Goal: Task Accomplishment & Management: Use online tool/utility

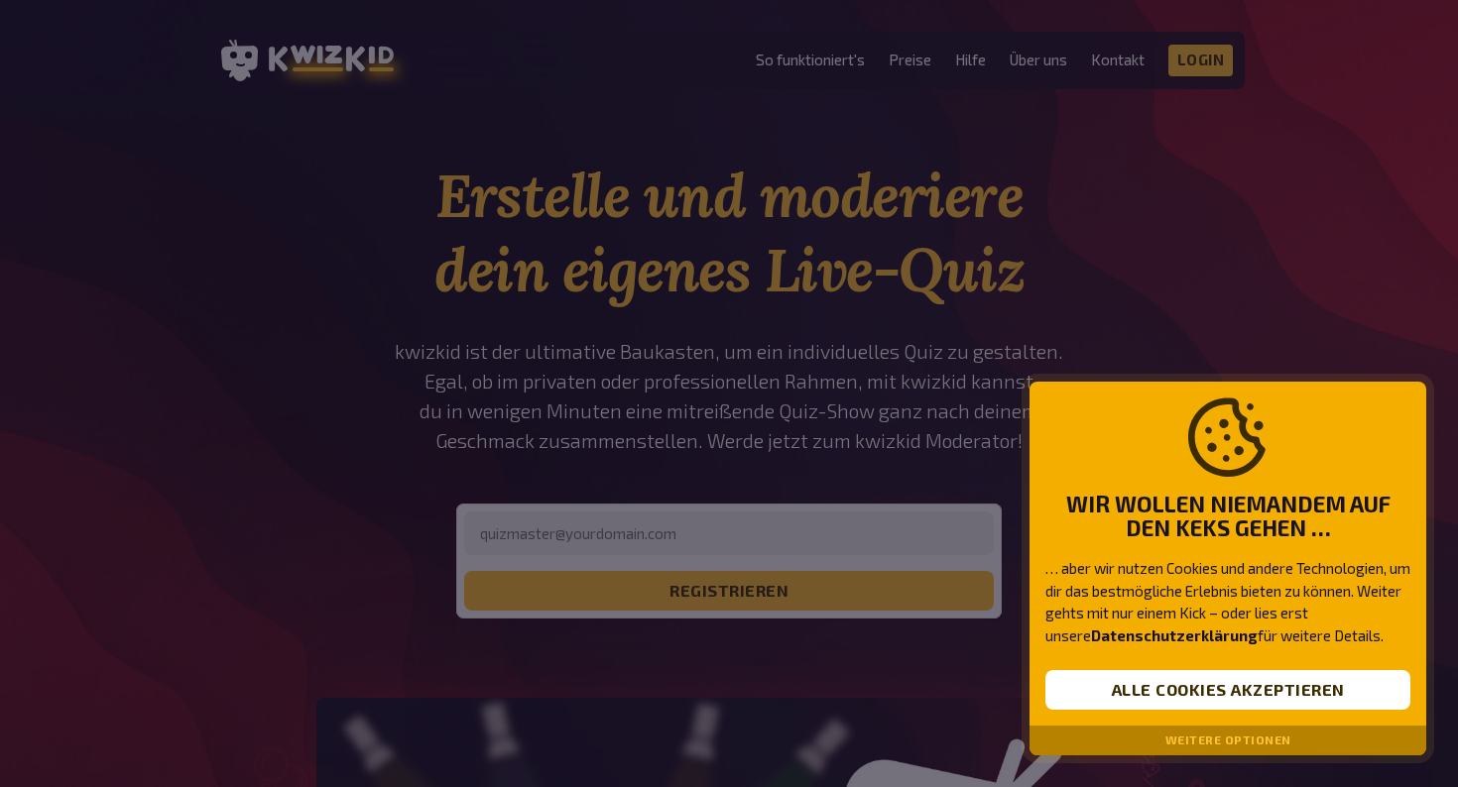
click at [1207, 742] on button "Weitere Optionen" at bounding box center [1228, 741] width 126 height 14
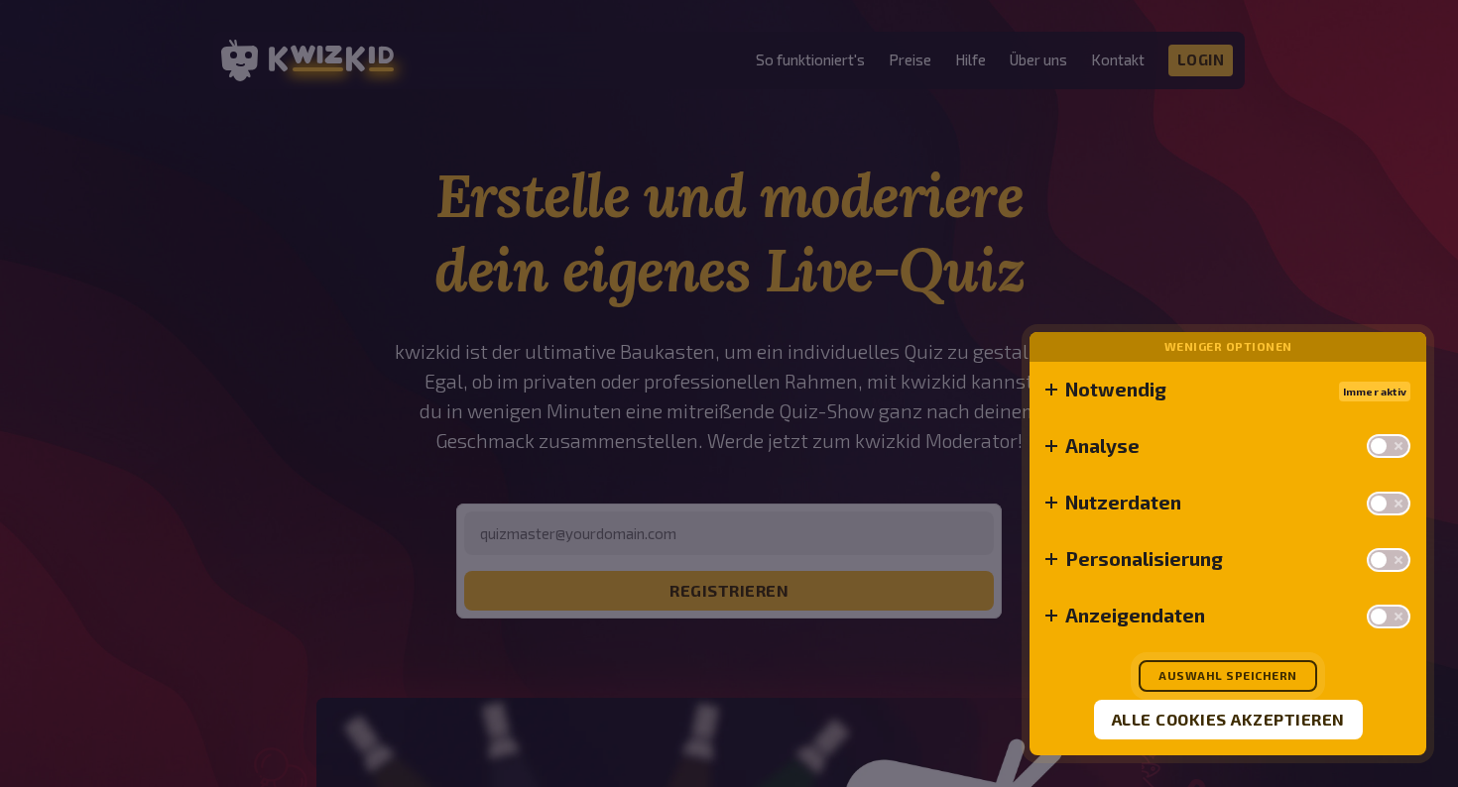
click at [1224, 672] on button "Auswahl speichern" at bounding box center [1228, 677] width 179 height 32
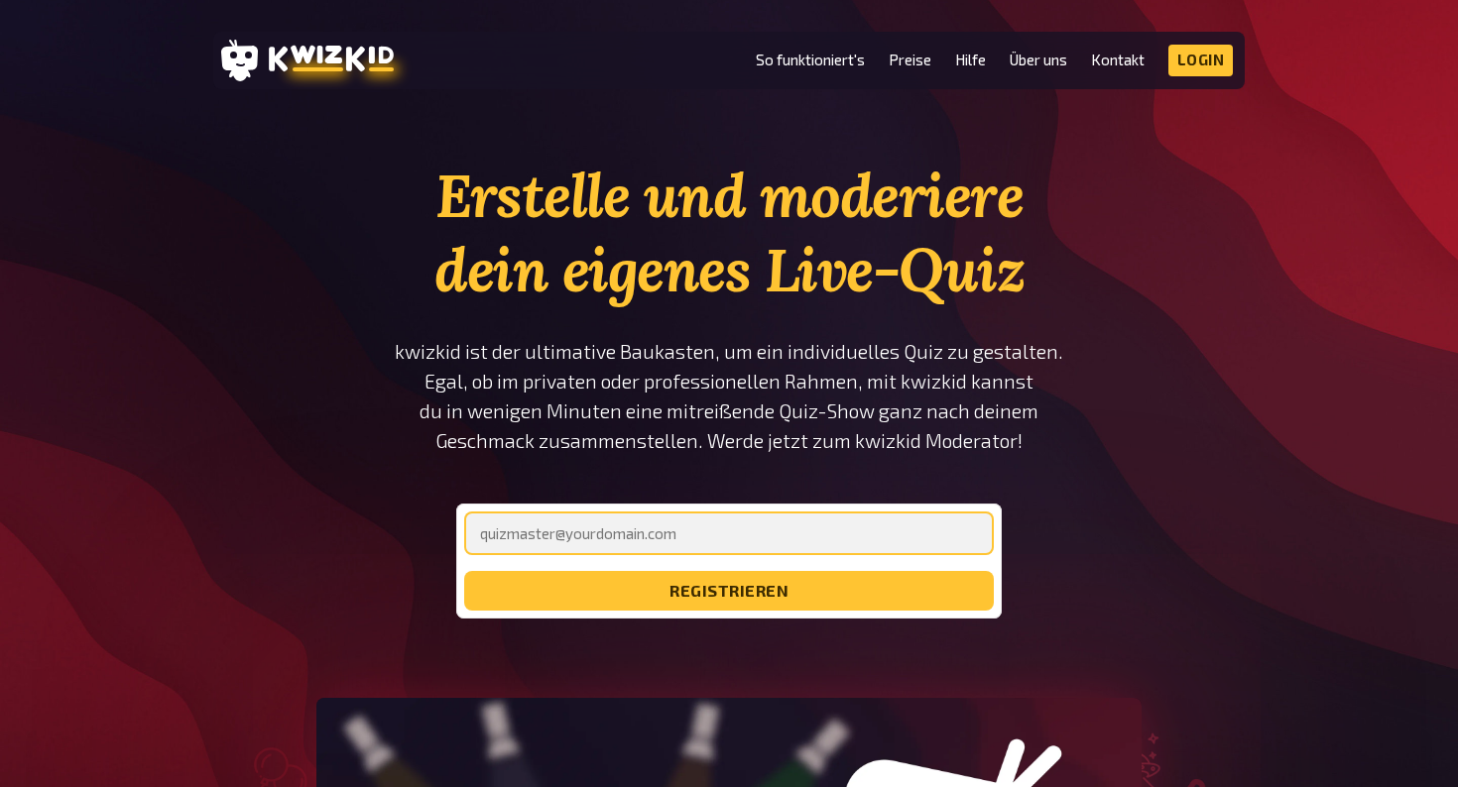
click at [764, 539] on input "email" at bounding box center [729, 534] width 530 height 44
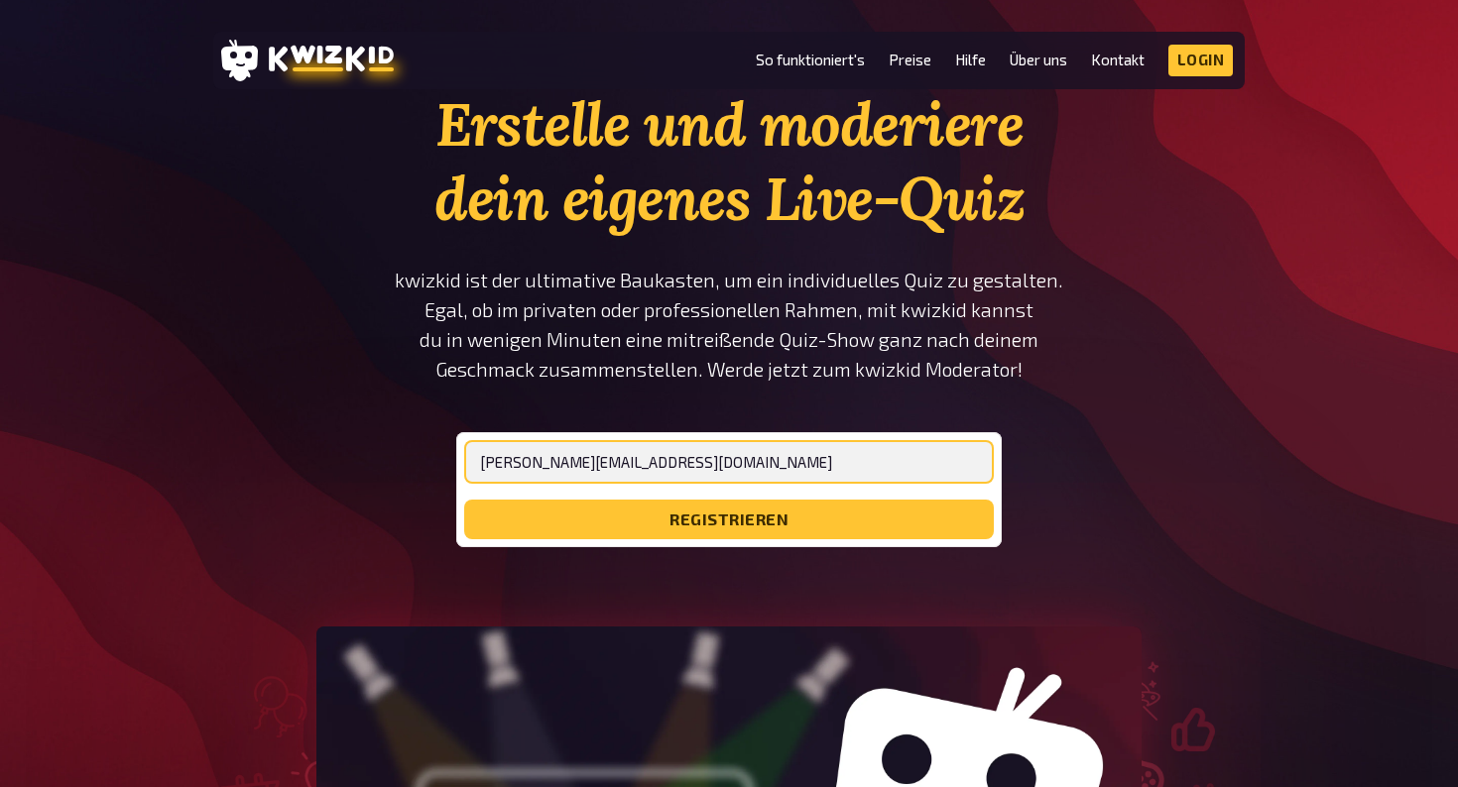
scroll to position [79, 0]
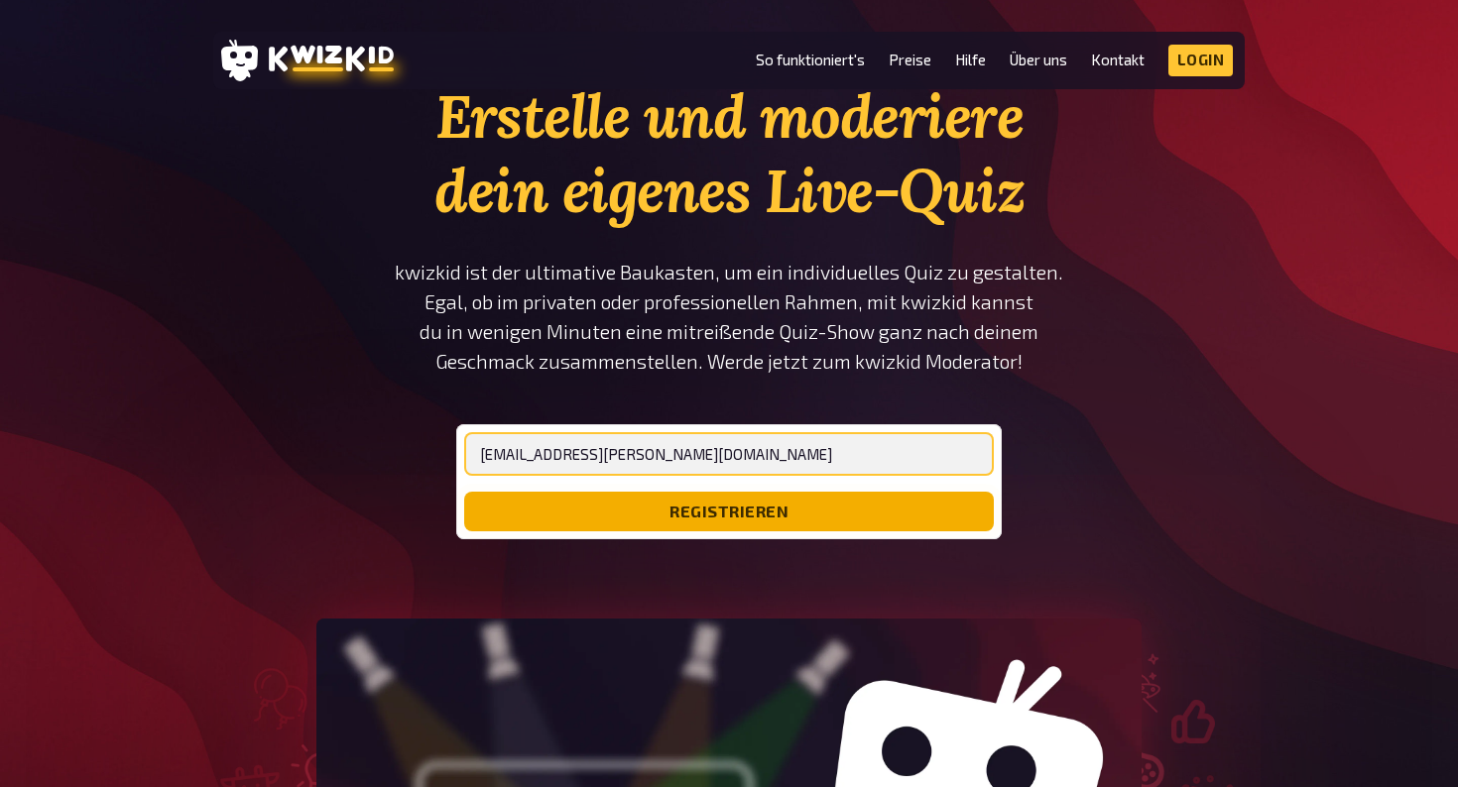
type input "[EMAIL_ADDRESS][PERSON_NAME][DOMAIN_NAME]"
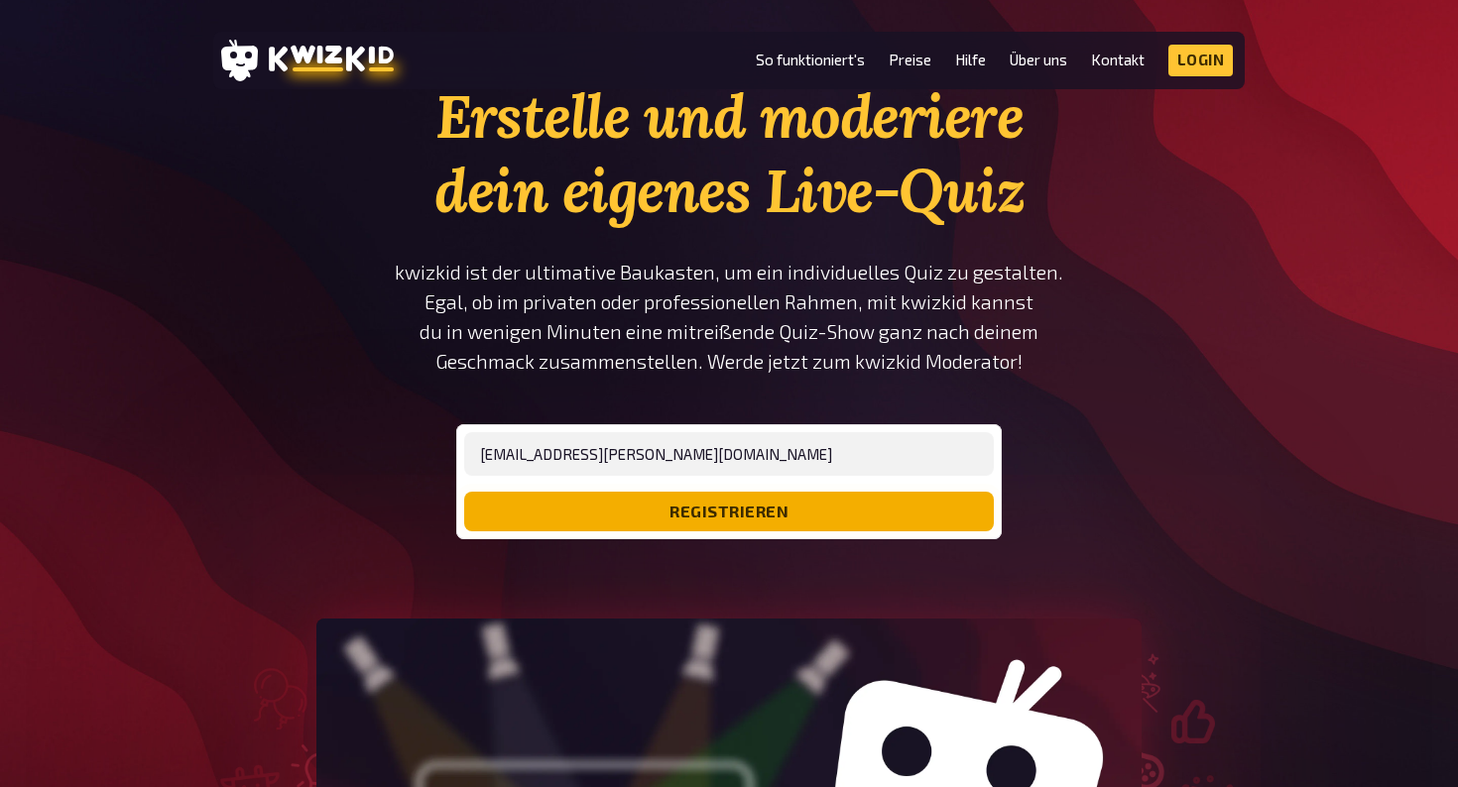
click at [751, 511] on button "registrieren" at bounding box center [729, 512] width 530 height 40
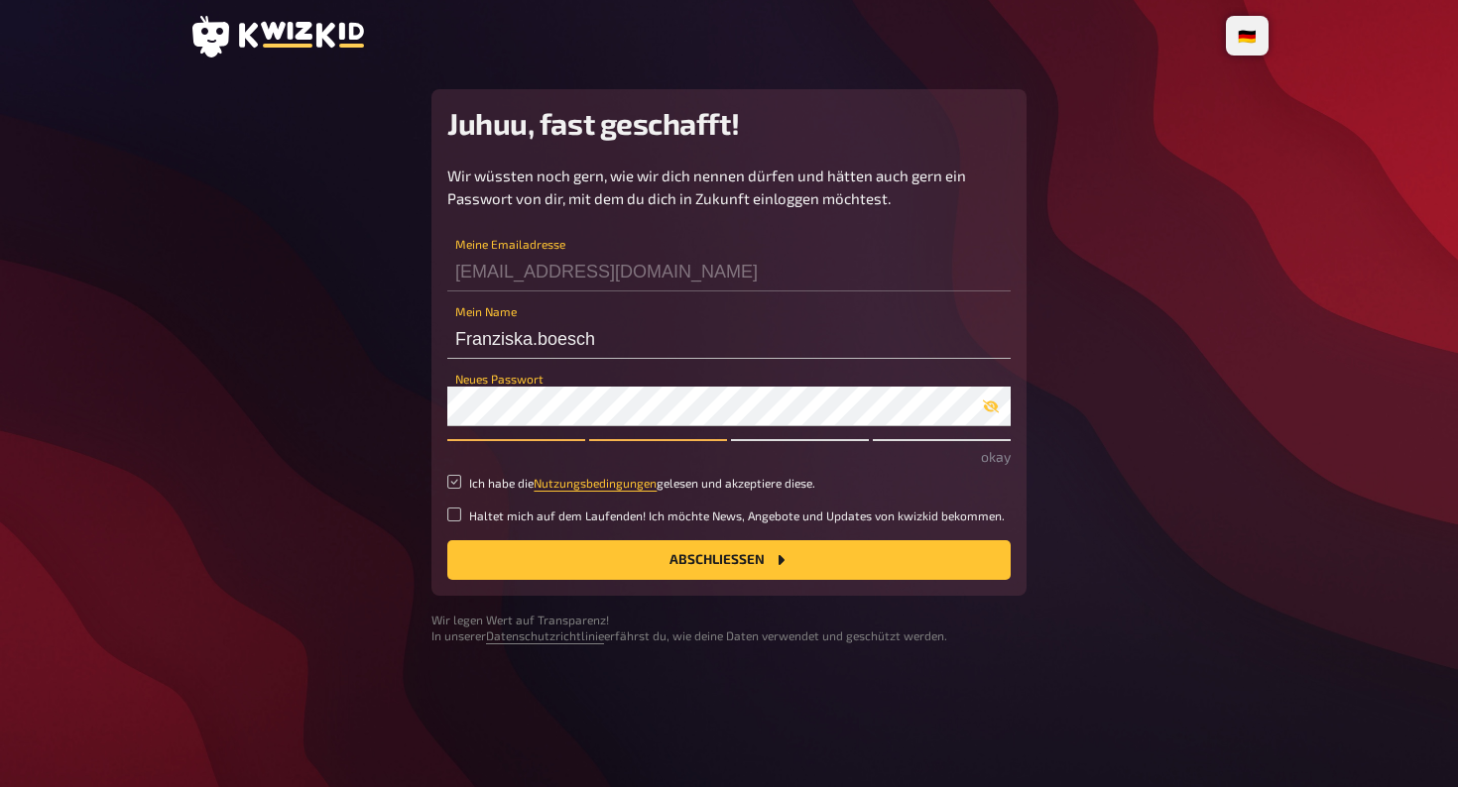
click at [453, 479] on input "Ich habe die Nutzungsbedingungen gelesen und akzeptiere diese." at bounding box center [454, 482] width 14 height 14
checkbox input "true"
click at [755, 557] on button "Abschließen" at bounding box center [728, 561] width 563 height 40
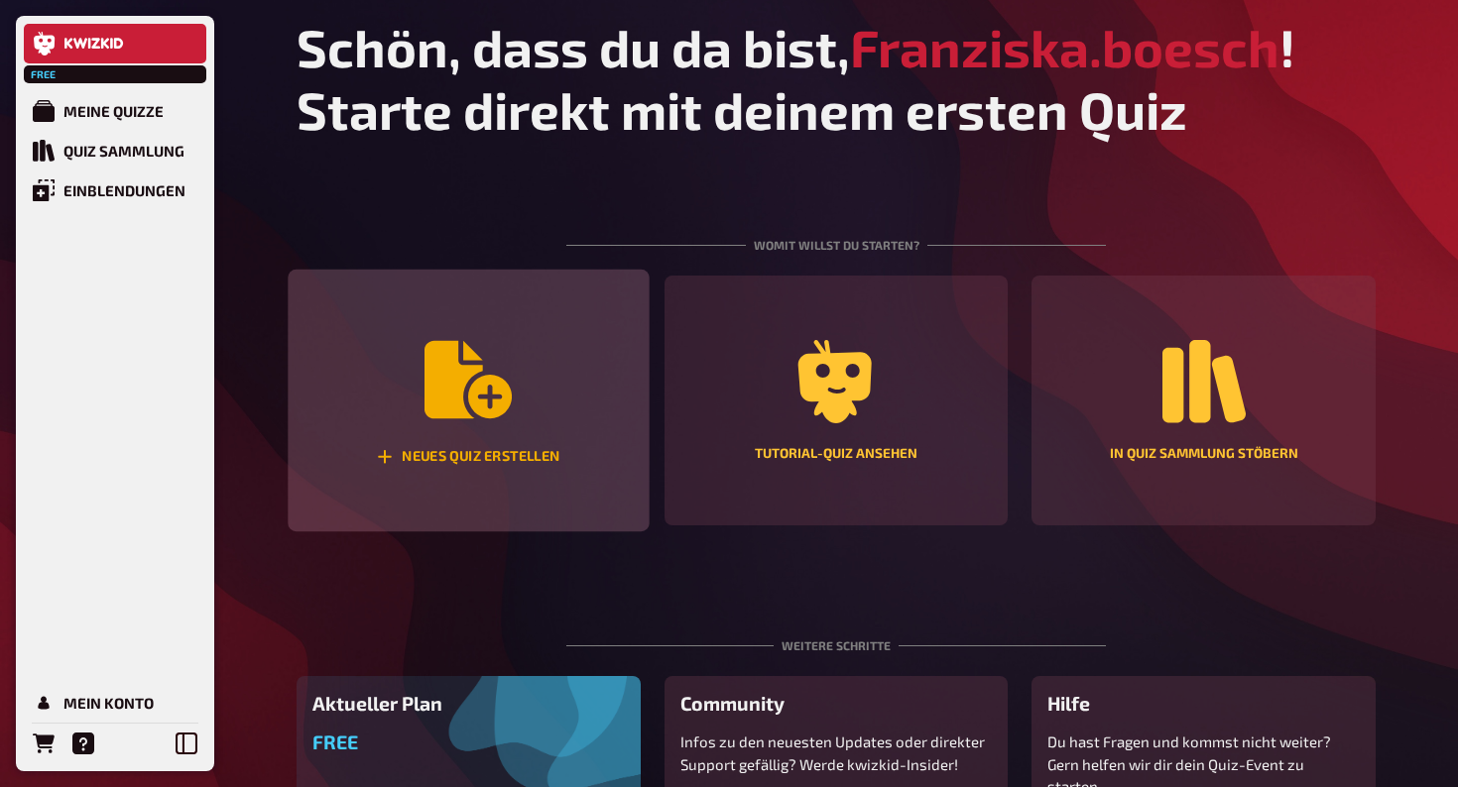
click at [461, 400] on icon "Neues Quiz erstellen" at bounding box center [467, 379] width 87 height 77
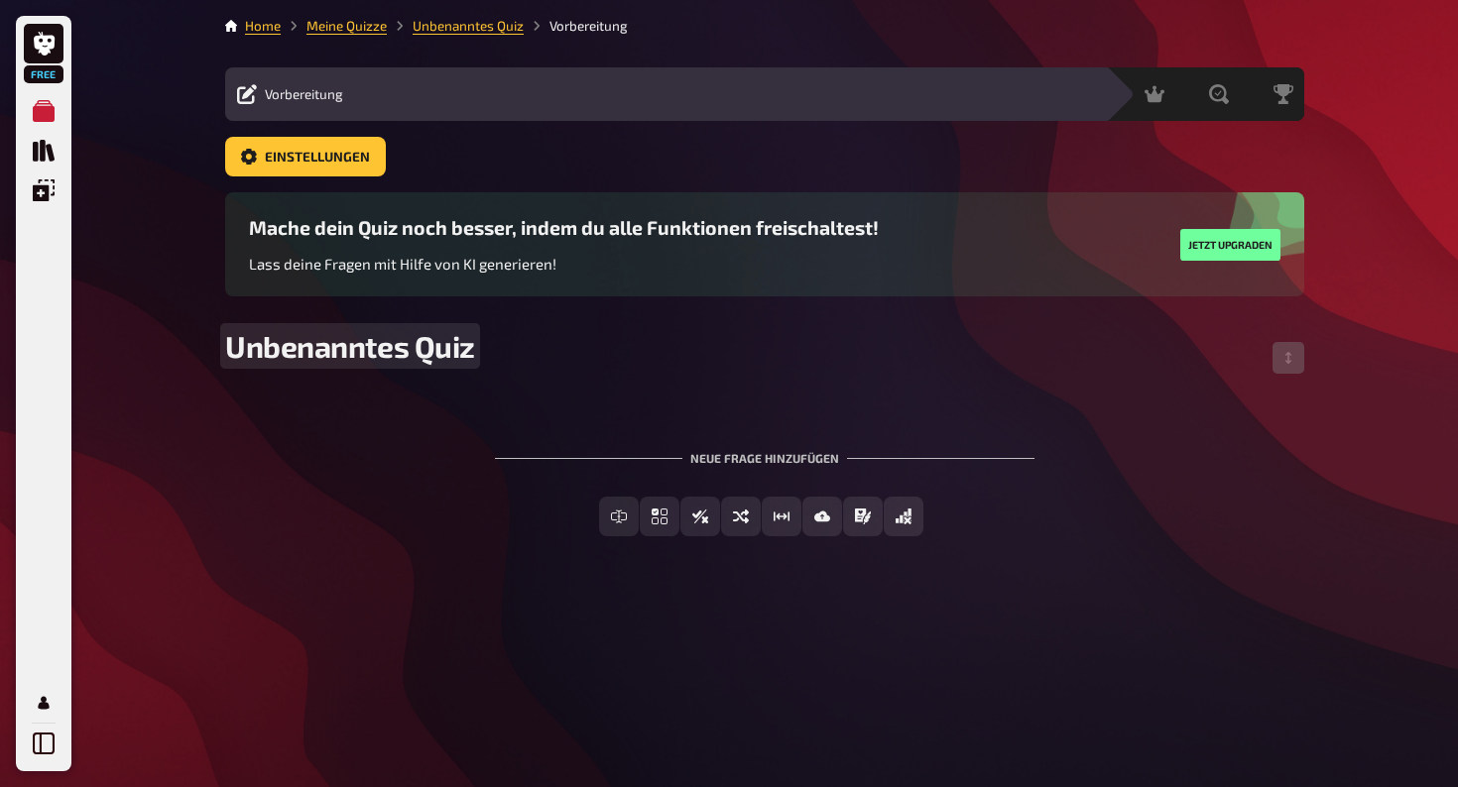
click at [472, 348] on span "Unbenanntes Quiz" at bounding box center [350, 346] width 250 height 36
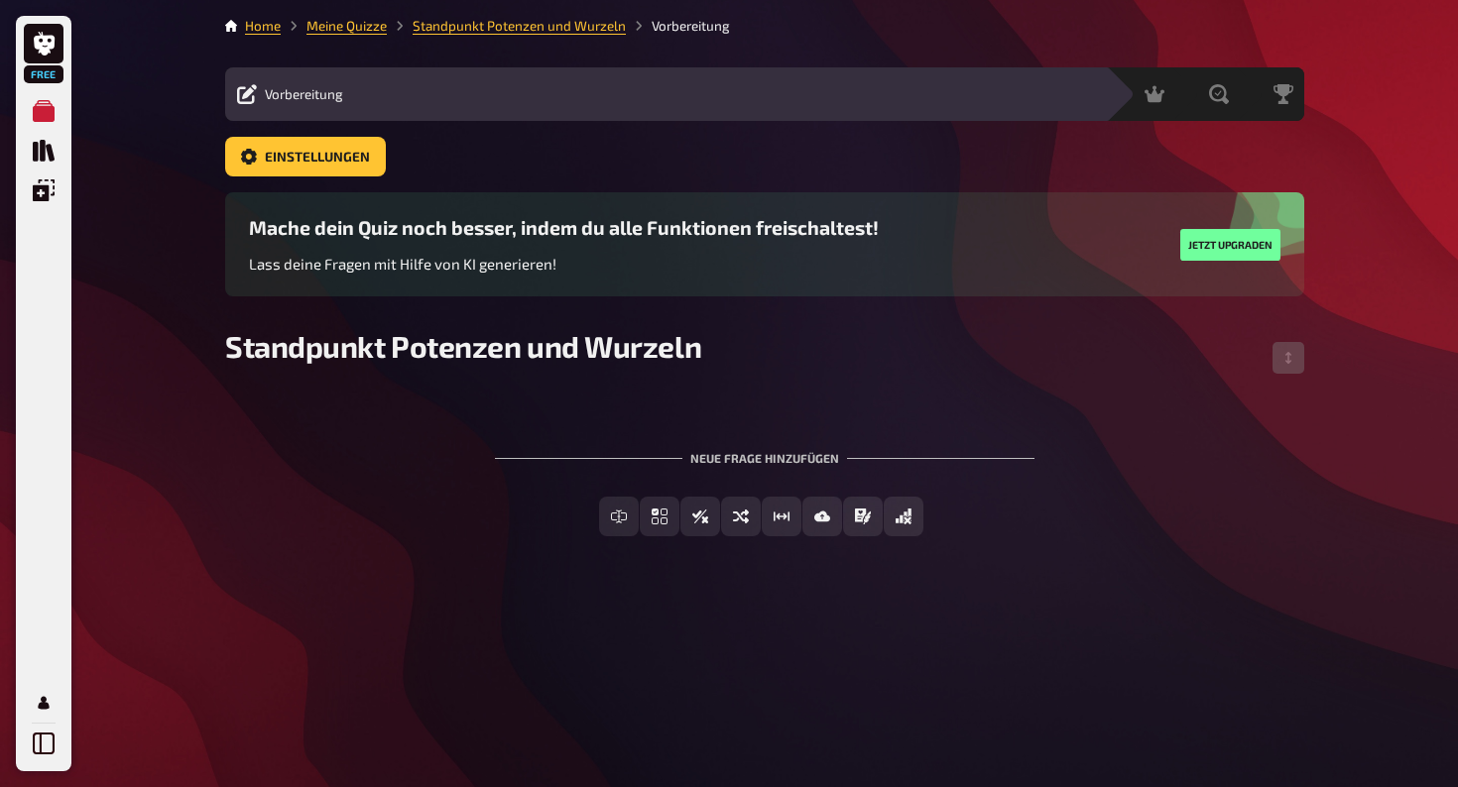
click at [733, 458] on div "Neue Frage hinzufügen" at bounding box center [765, 450] width 540 height 61
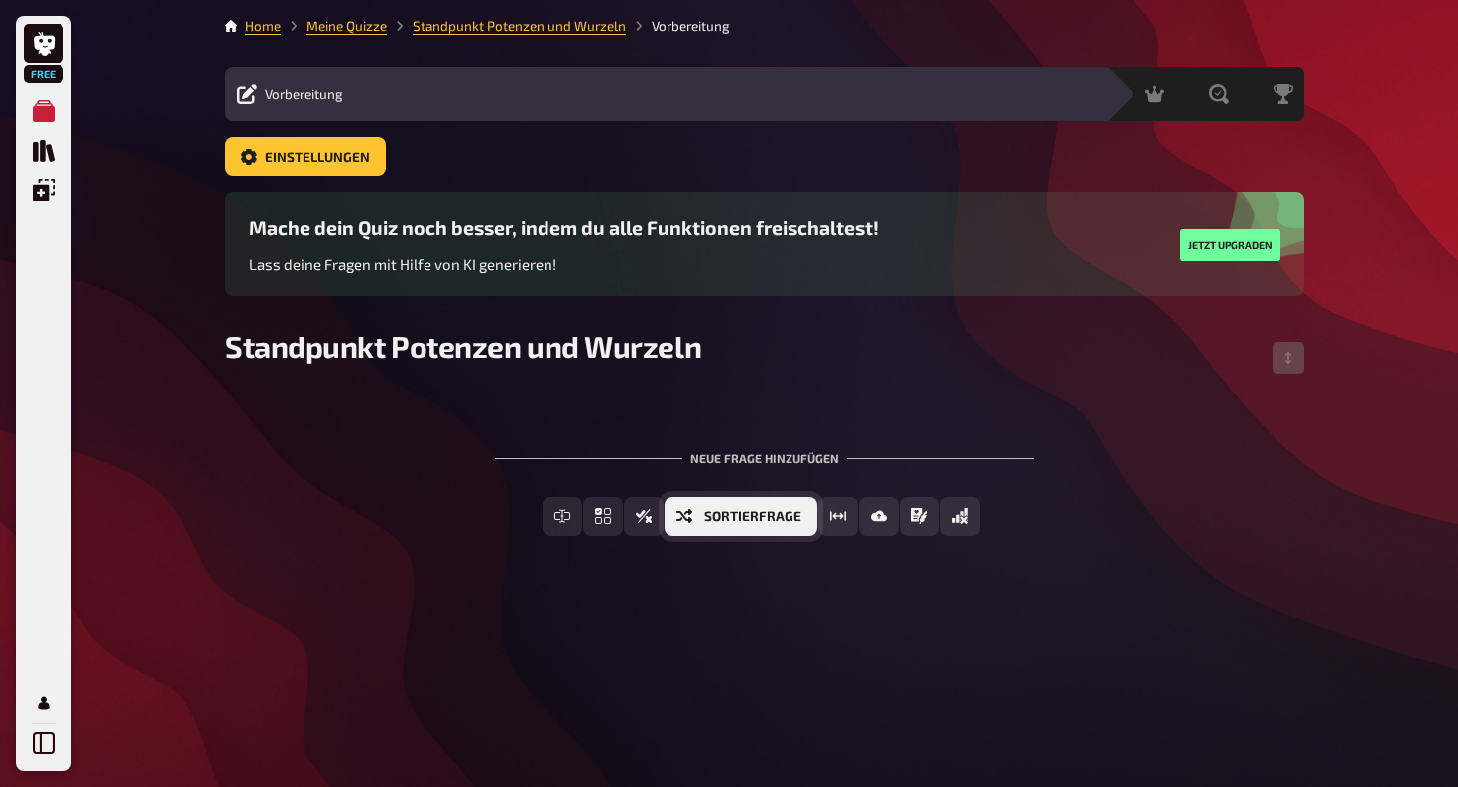
click at [723, 521] on span "Sortierfrage" at bounding box center [752, 518] width 97 height 14
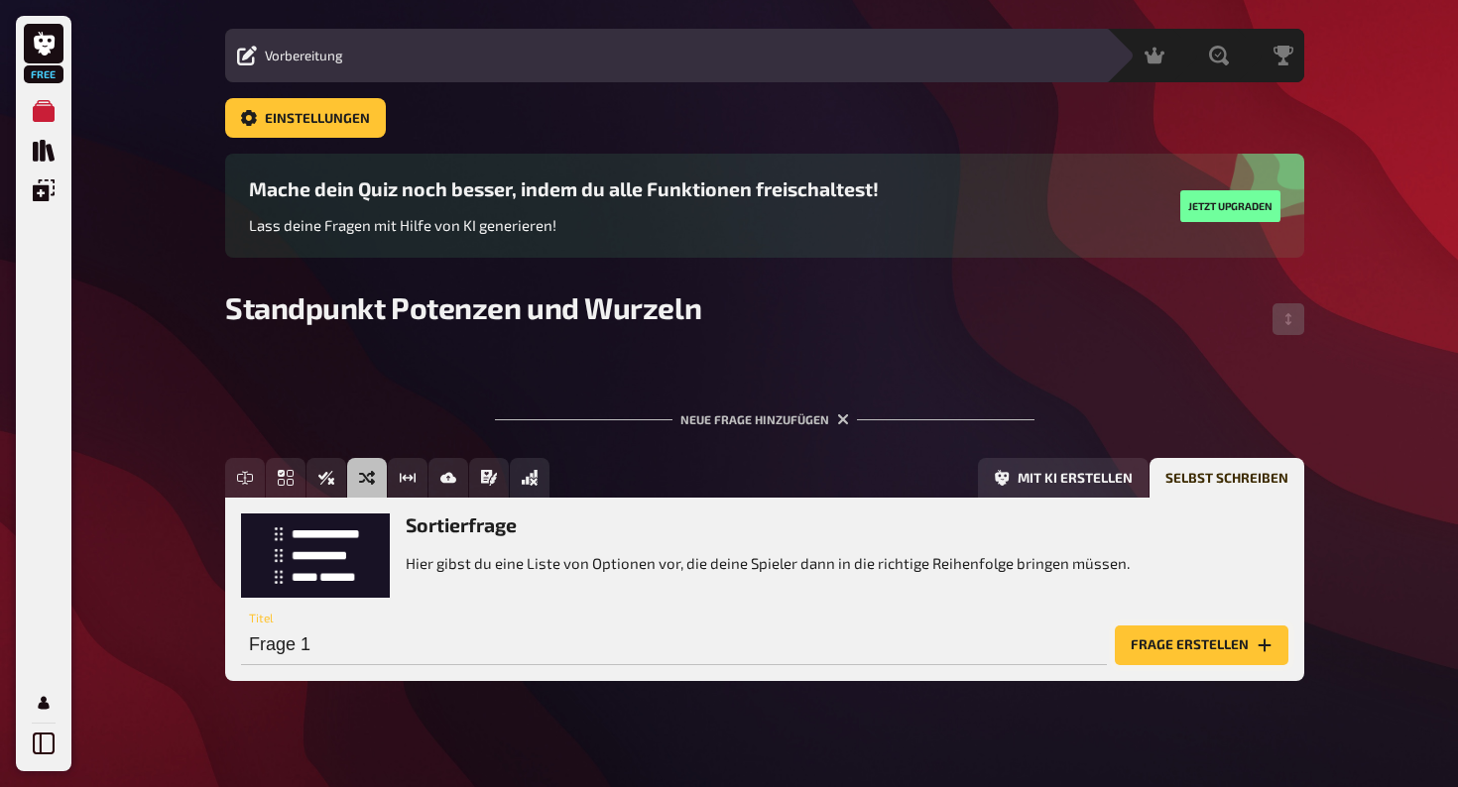
click at [1159, 646] on button "Frage erstellen" at bounding box center [1202, 646] width 174 height 40
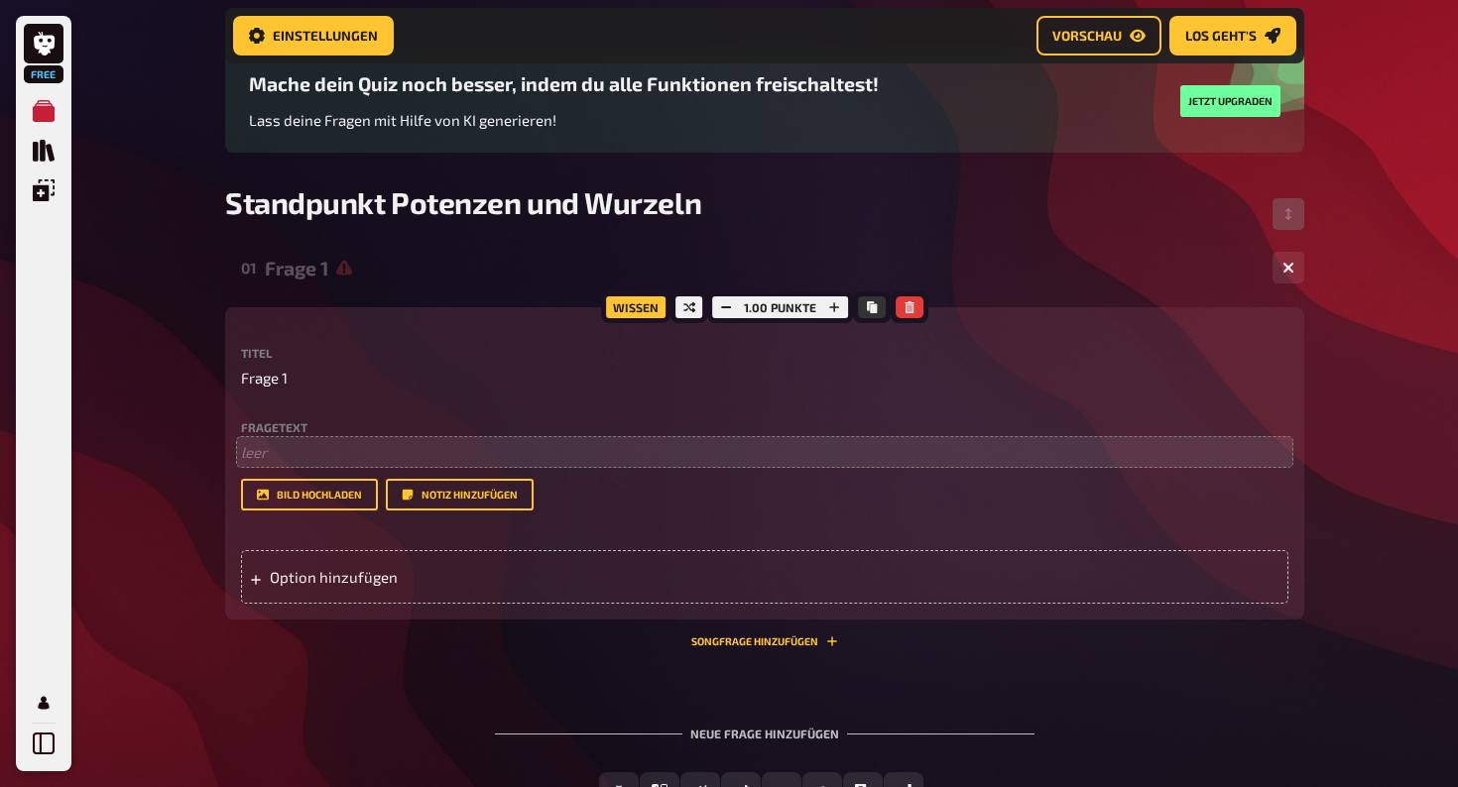
scroll to position [169, 0]
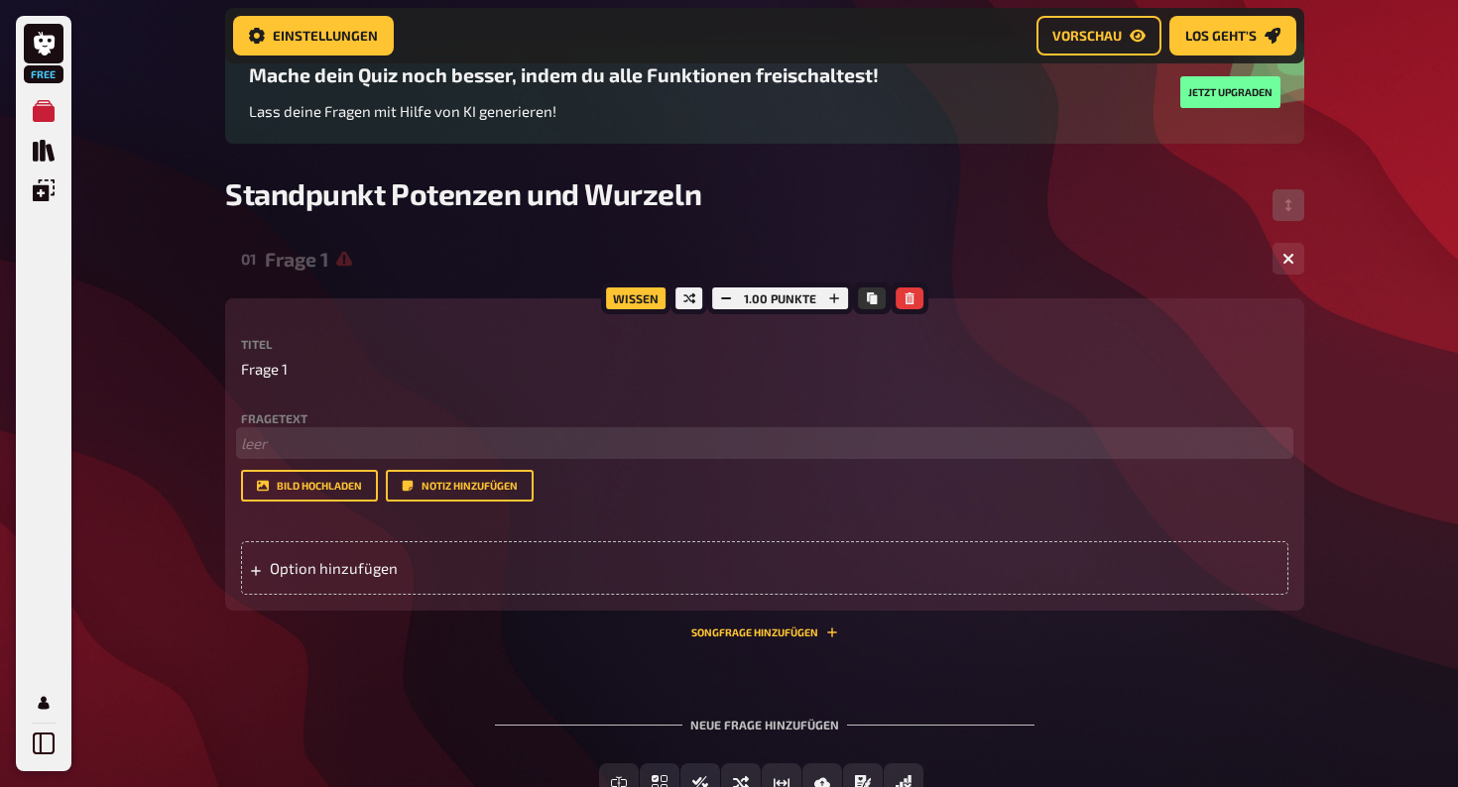
click at [349, 445] on p "﻿ leer" at bounding box center [764, 443] width 1047 height 23
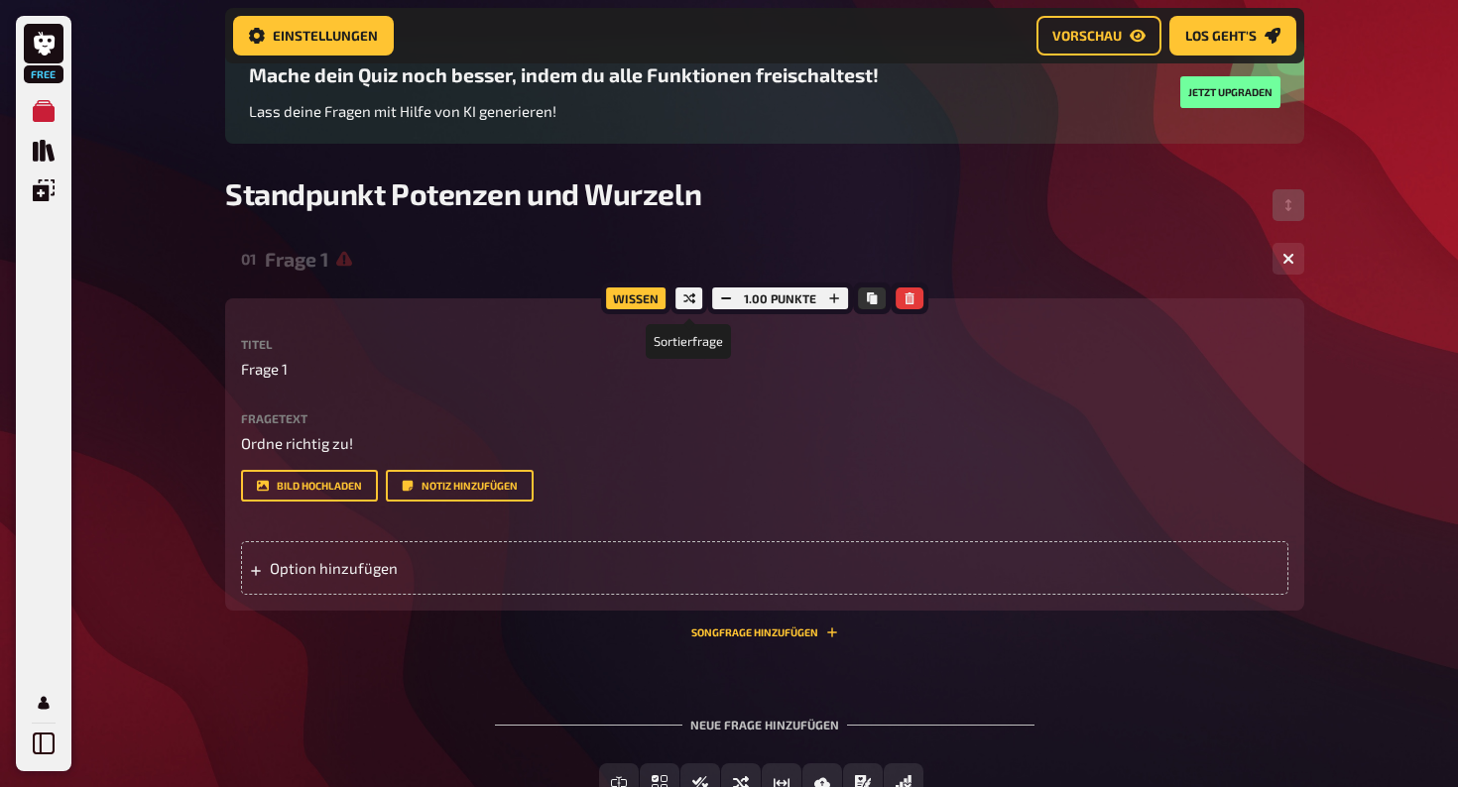
click at [683, 301] on icon at bounding box center [689, 299] width 12 height 12
click at [433, 562] on div "Option hinzufügen" at bounding box center [764, 569] width 1047 height 54
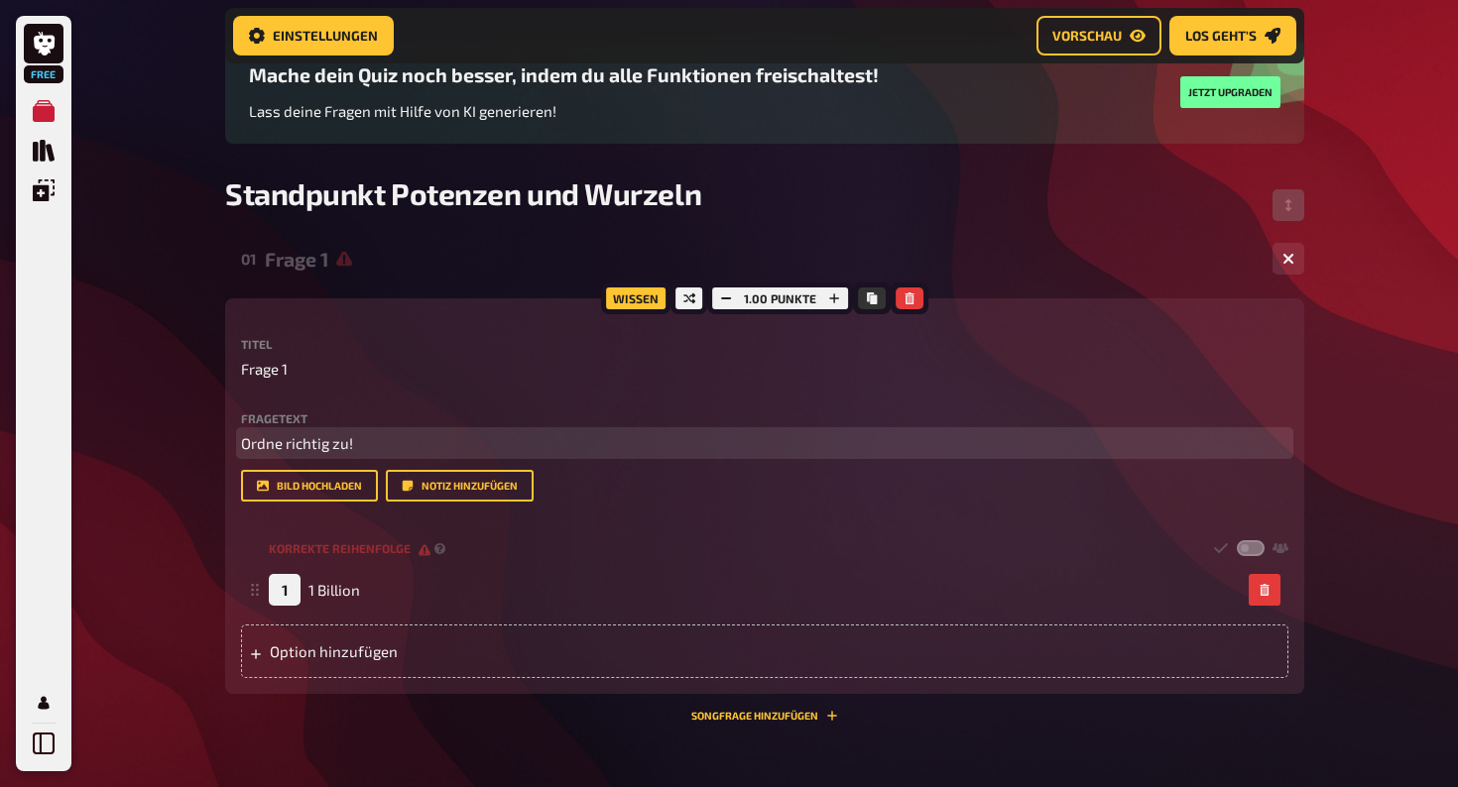
click at [351, 440] on span "Ordne richtig zu!" at bounding box center [297, 443] width 112 height 18
click at [317, 654] on div "Option hinzufügen" at bounding box center [764, 652] width 1047 height 54
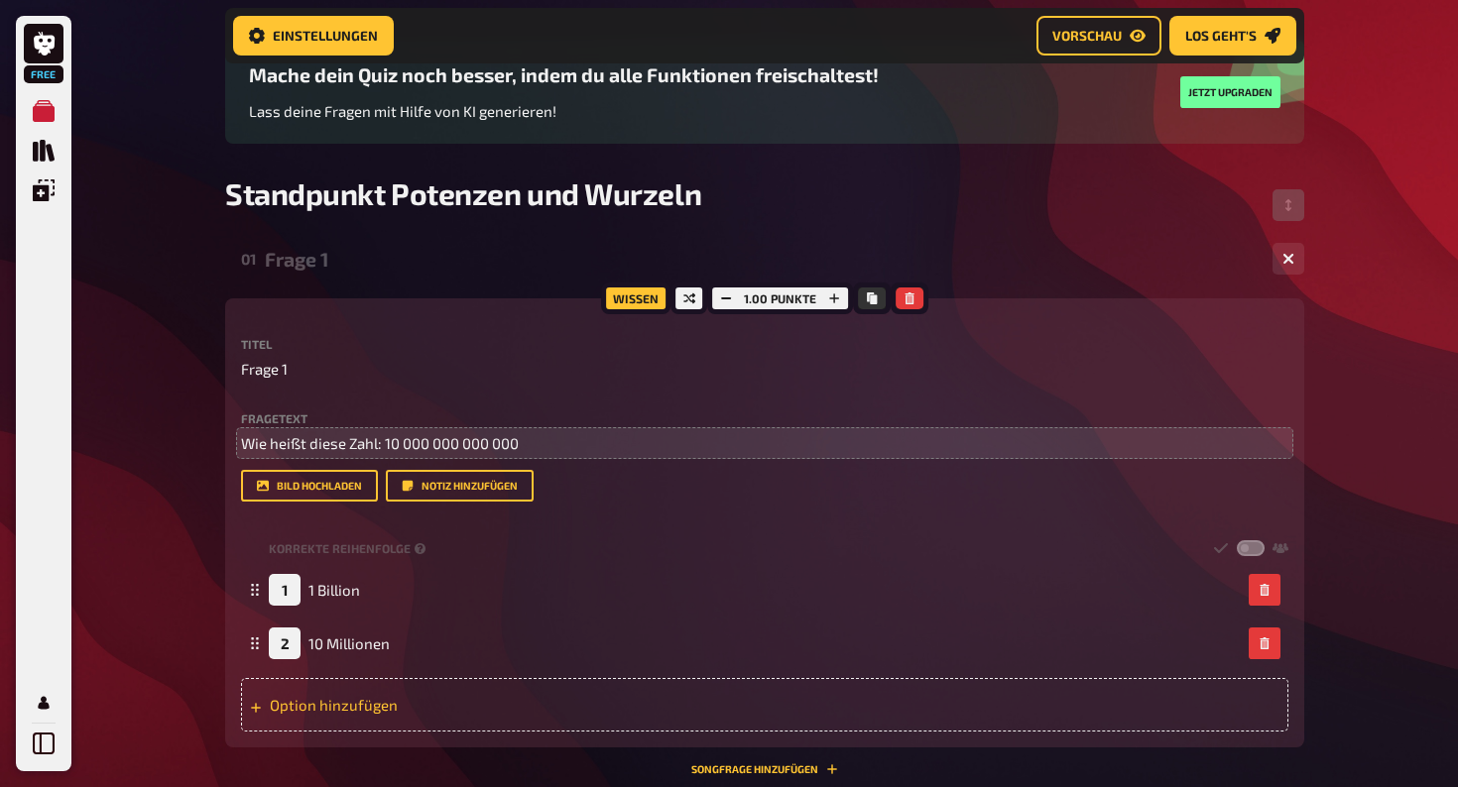
click at [359, 708] on div "Option hinzufügen" at bounding box center [764, 705] width 1047 height 54
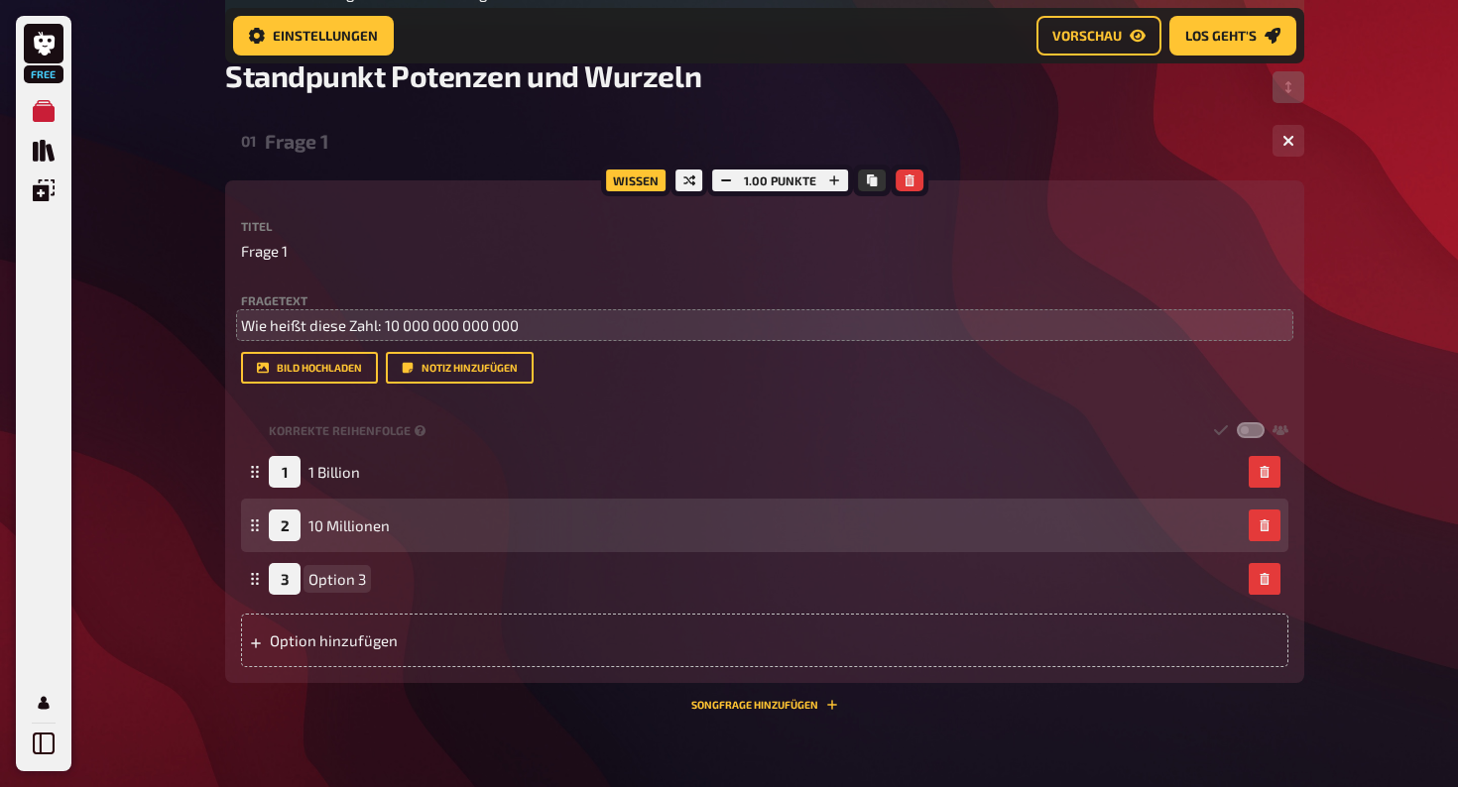
scroll to position [287, 0]
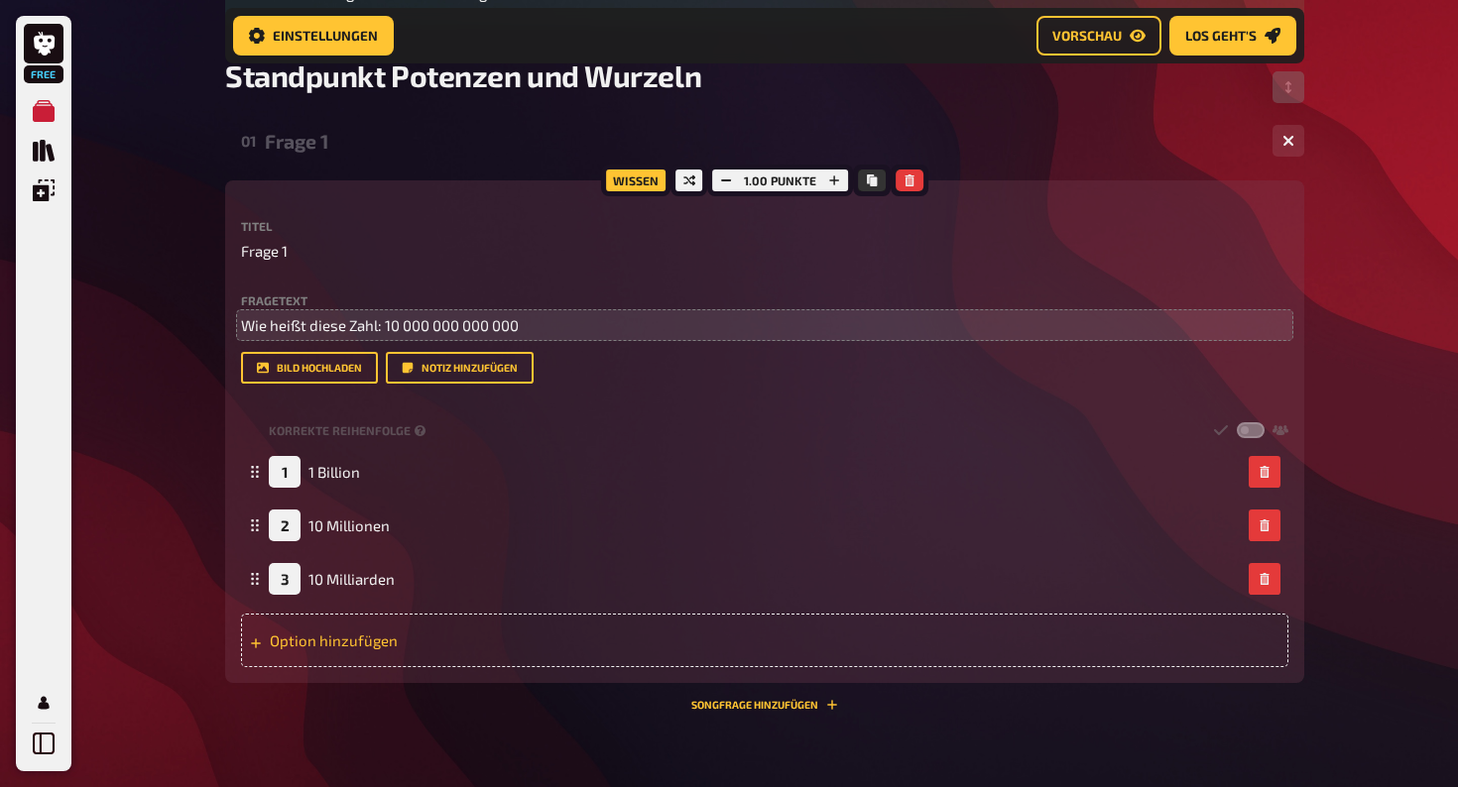
click at [381, 638] on div "Option hinzufügen" at bounding box center [764, 641] width 1047 height 54
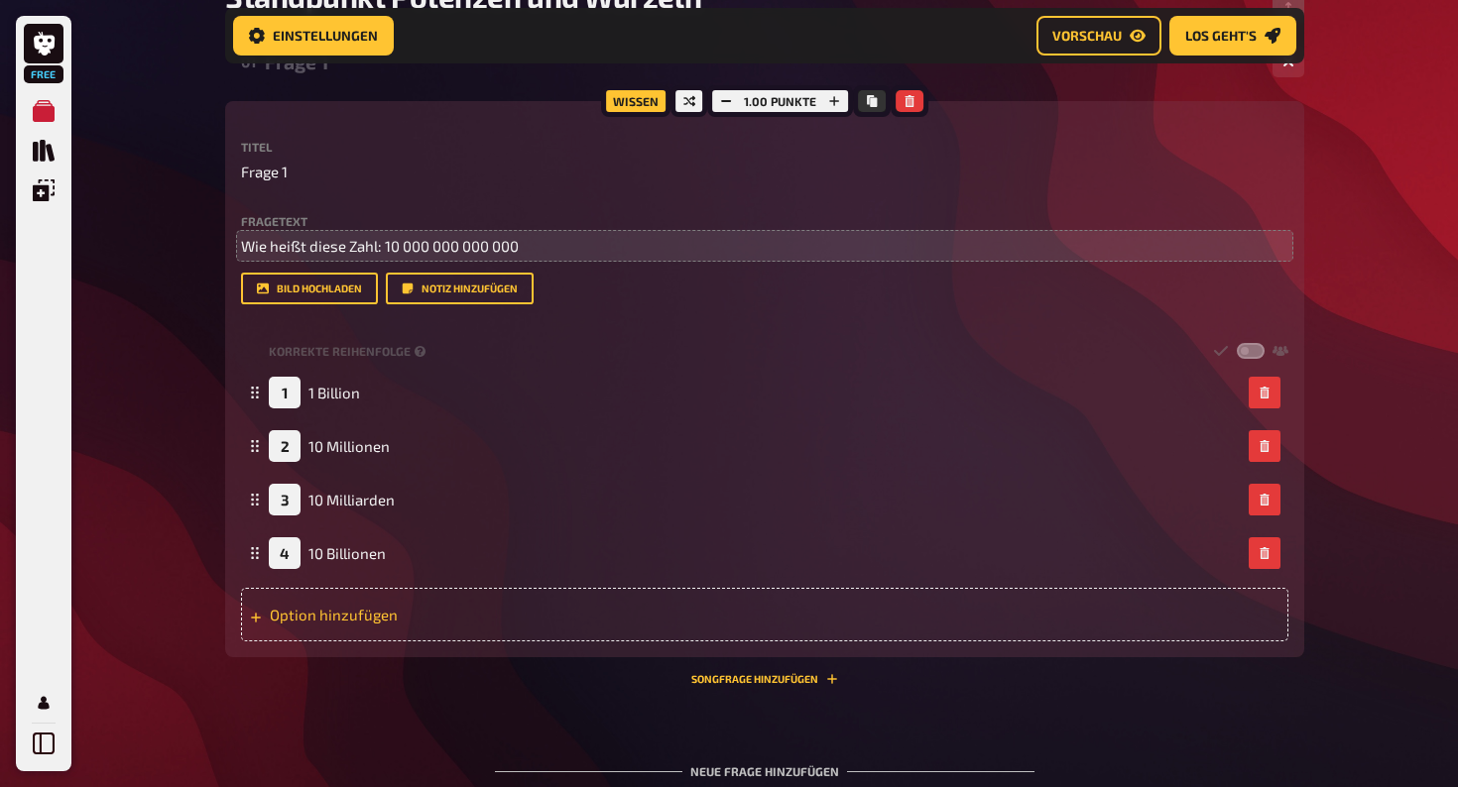
scroll to position [382, 0]
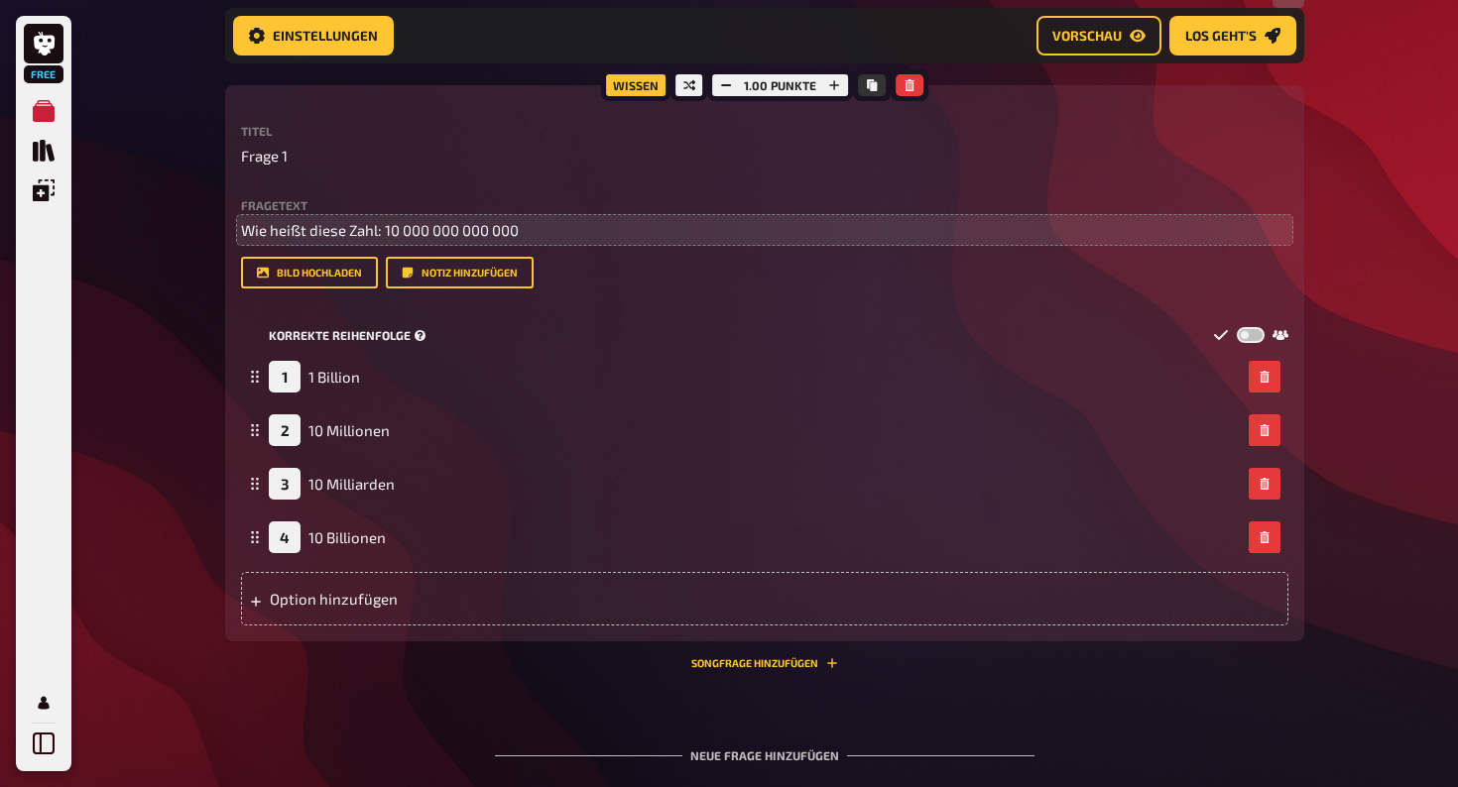
click at [1245, 336] on label at bounding box center [1251, 335] width 28 height 17
click at [1237, 327] on input "checkbox" at bounding box center [1236, 326] width 1 height 1
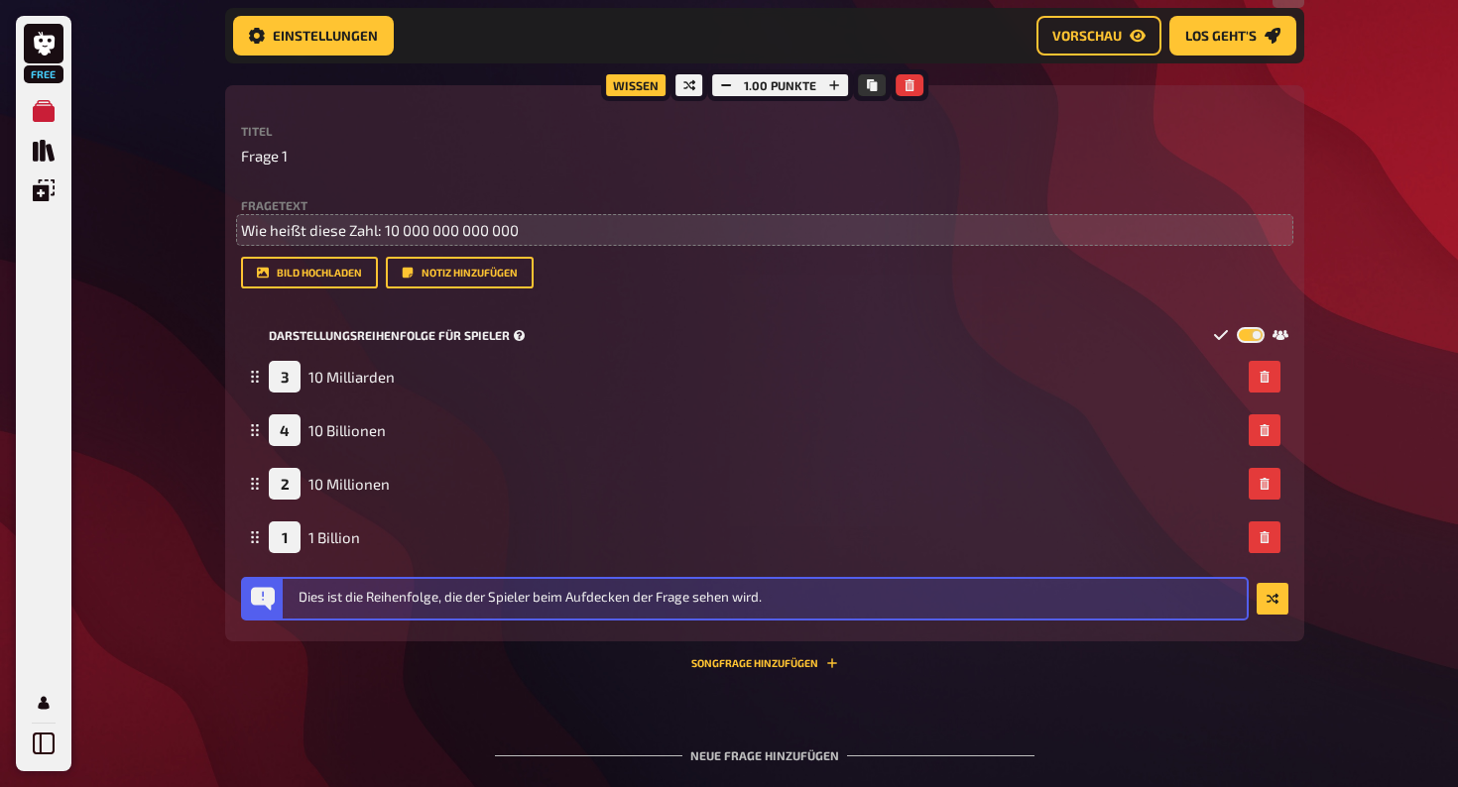
click at [1245, 336] on label at bounding box center [1251, 335] width 28 height 17
click at [1237, 327] on input "checkbox" at bounding box center [1236, 326] width 1 height 1
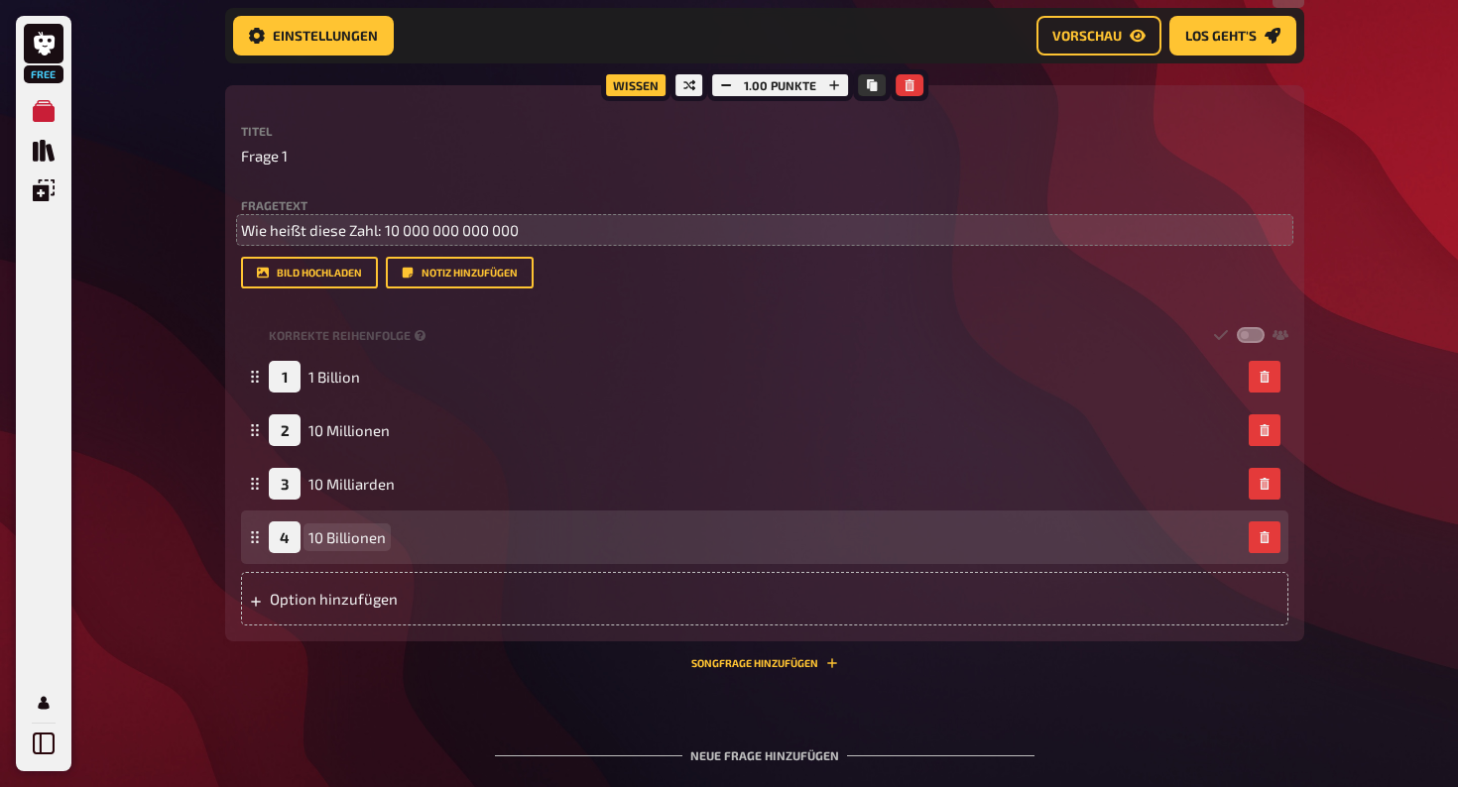
click at [334, 540] on span "10 Billionen" at bounding box center [346, 538] width 77 height 18
click at [273, 535] on div "4" at bounding box center [285, 538] width 32 height 32
click at [256, 539] on icon at bounding box center [255, 538] width 12 height 12
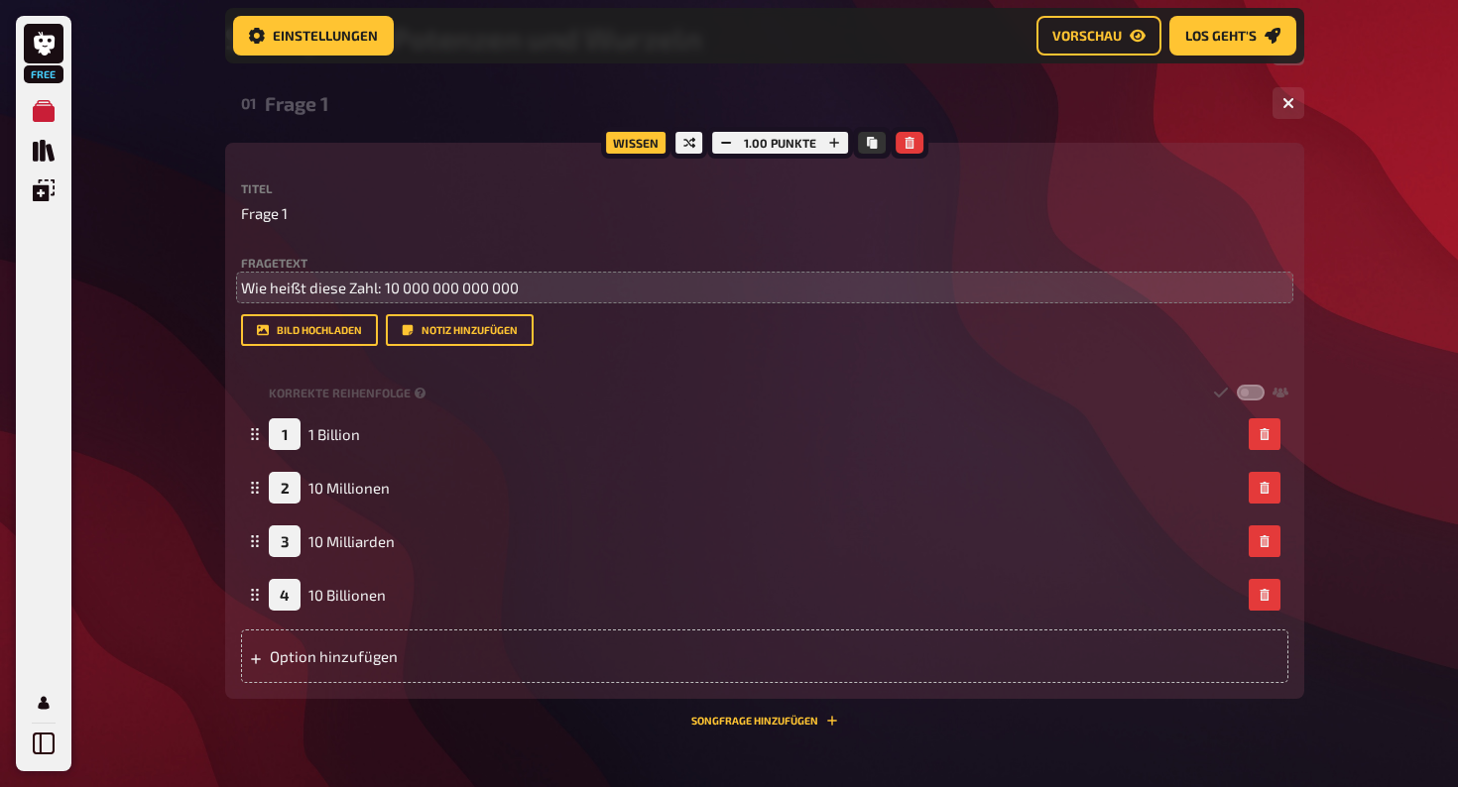
scroll to position [329, 0]
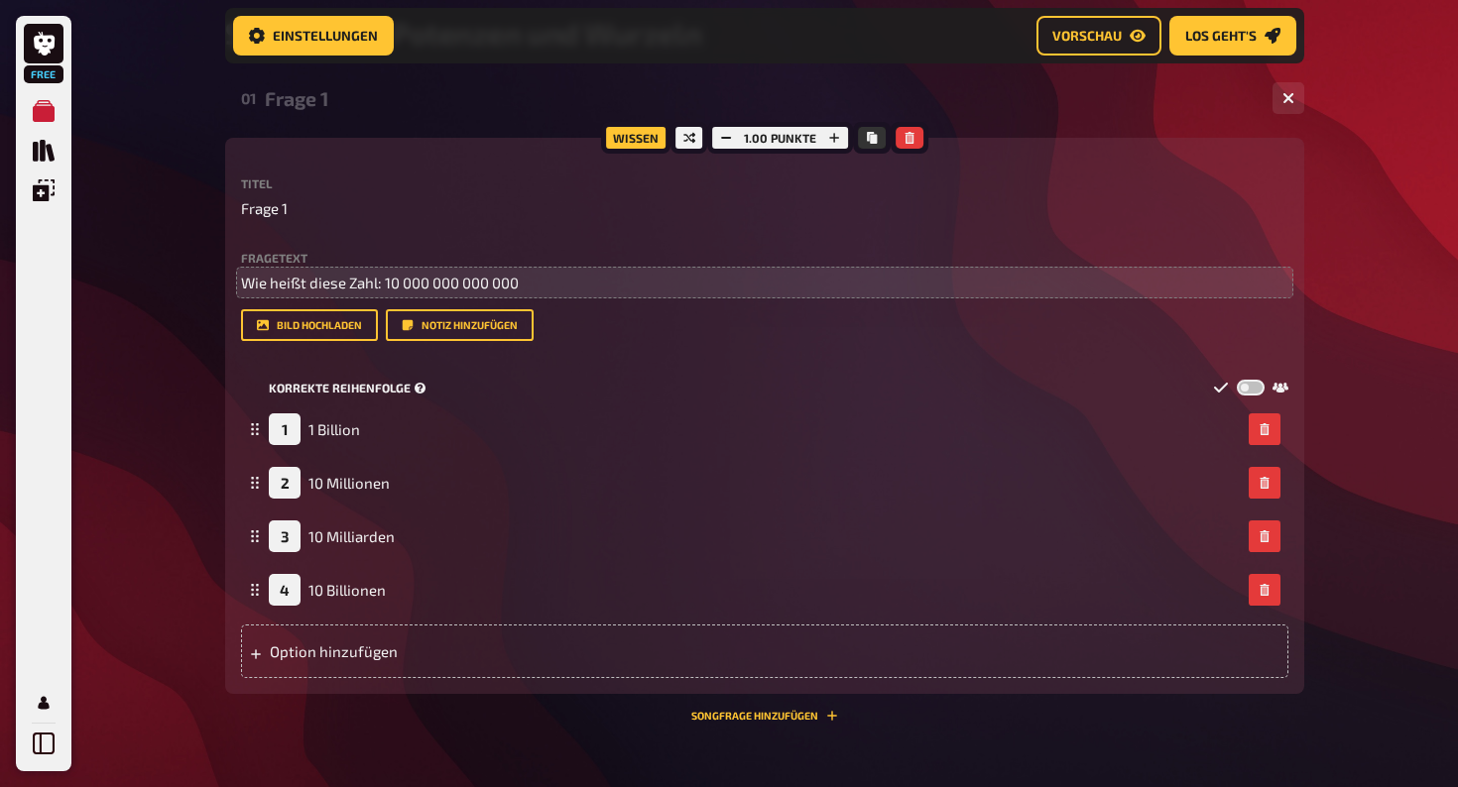
click at [1217, 391] on icon at bounding box center [1221, 388] width 14 height 10
click at [1282, 389] on icon at bounding box center [1280, 388] width 16 height 10
checkbox input "true"
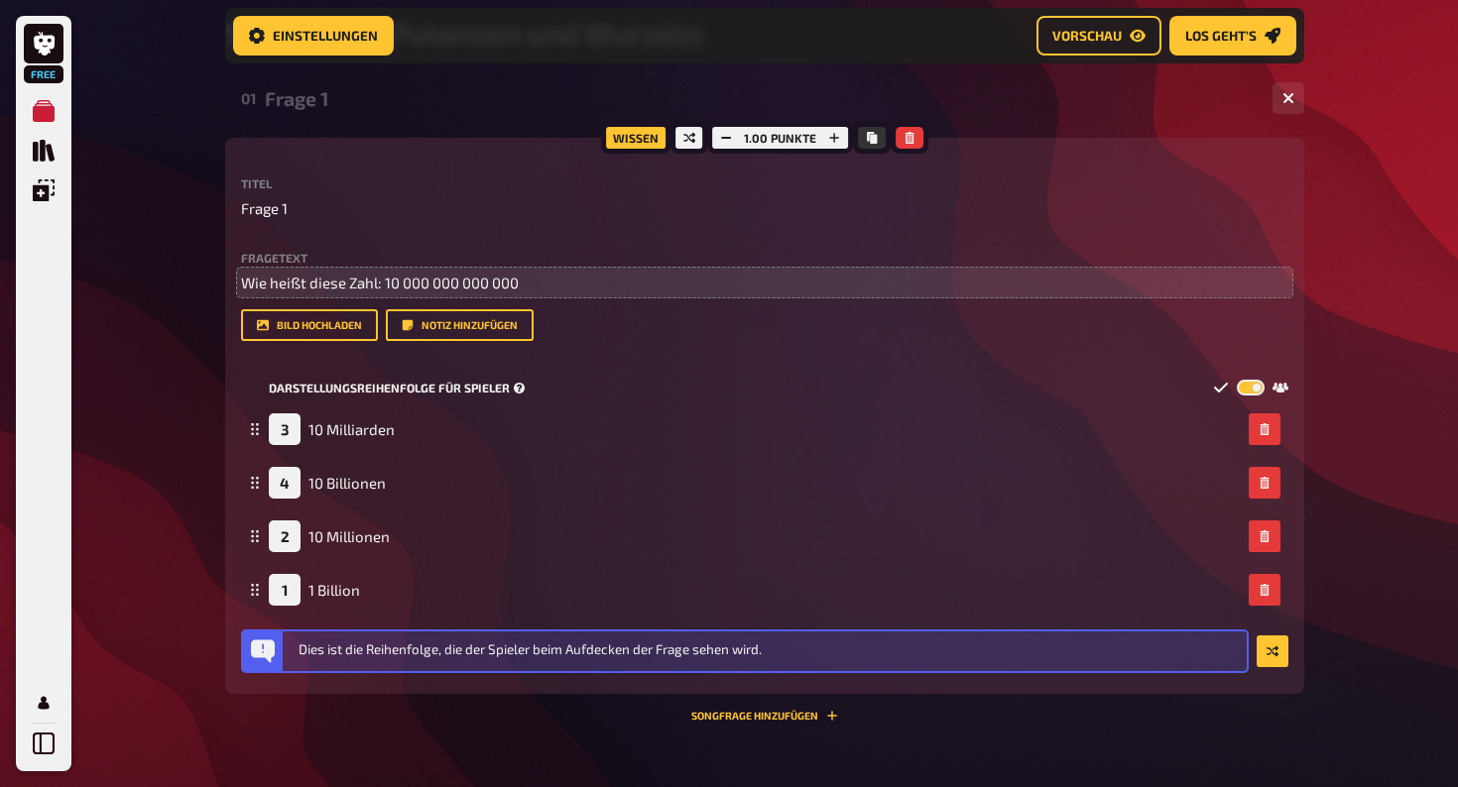
click at [1282, 389] on icon at bounding box center [1280, 388] width 16 height 10
click at [1276, 654] on icon "button" at bounding box center [1273, 652] width 12 height 11
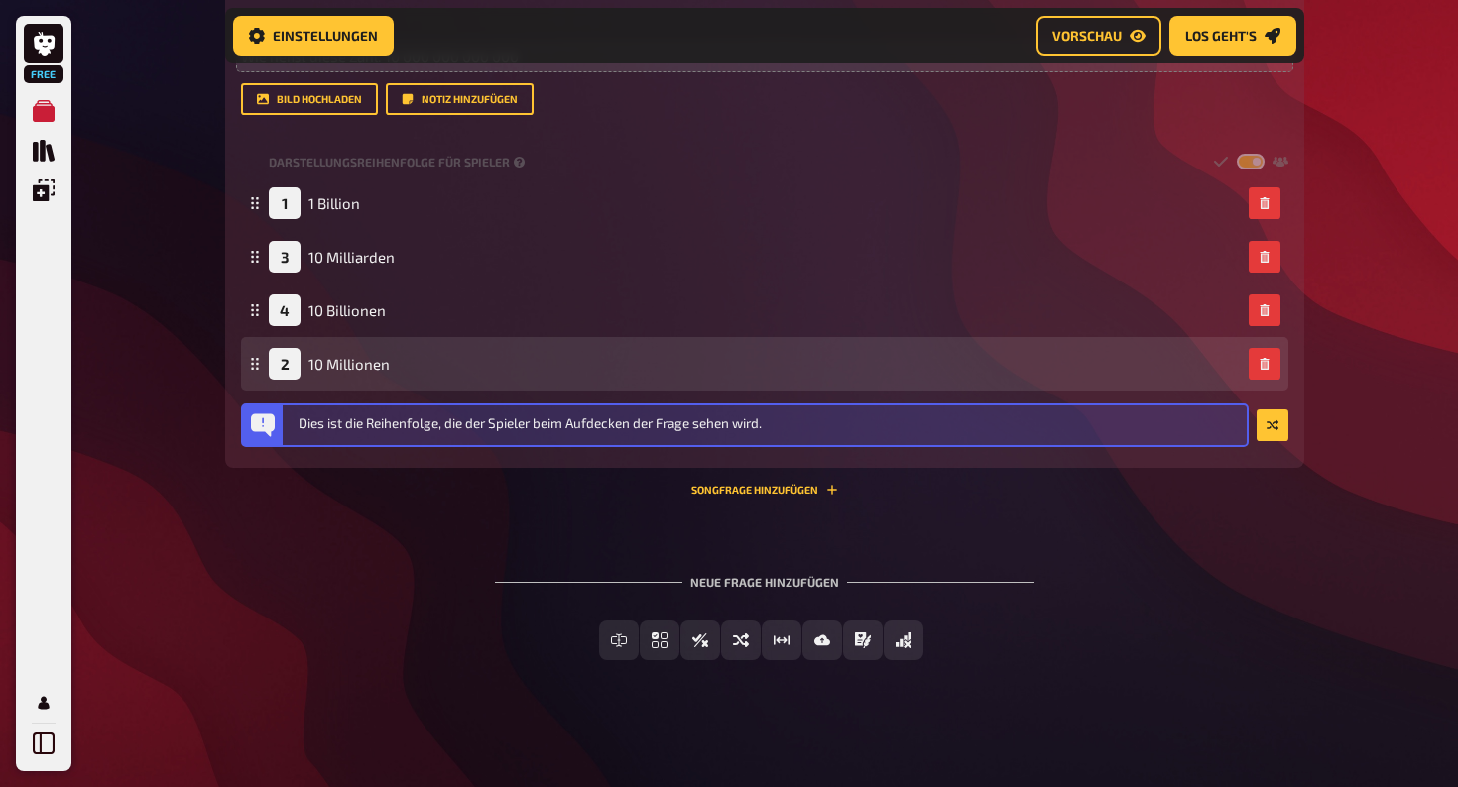
scroll to position [556, 0]
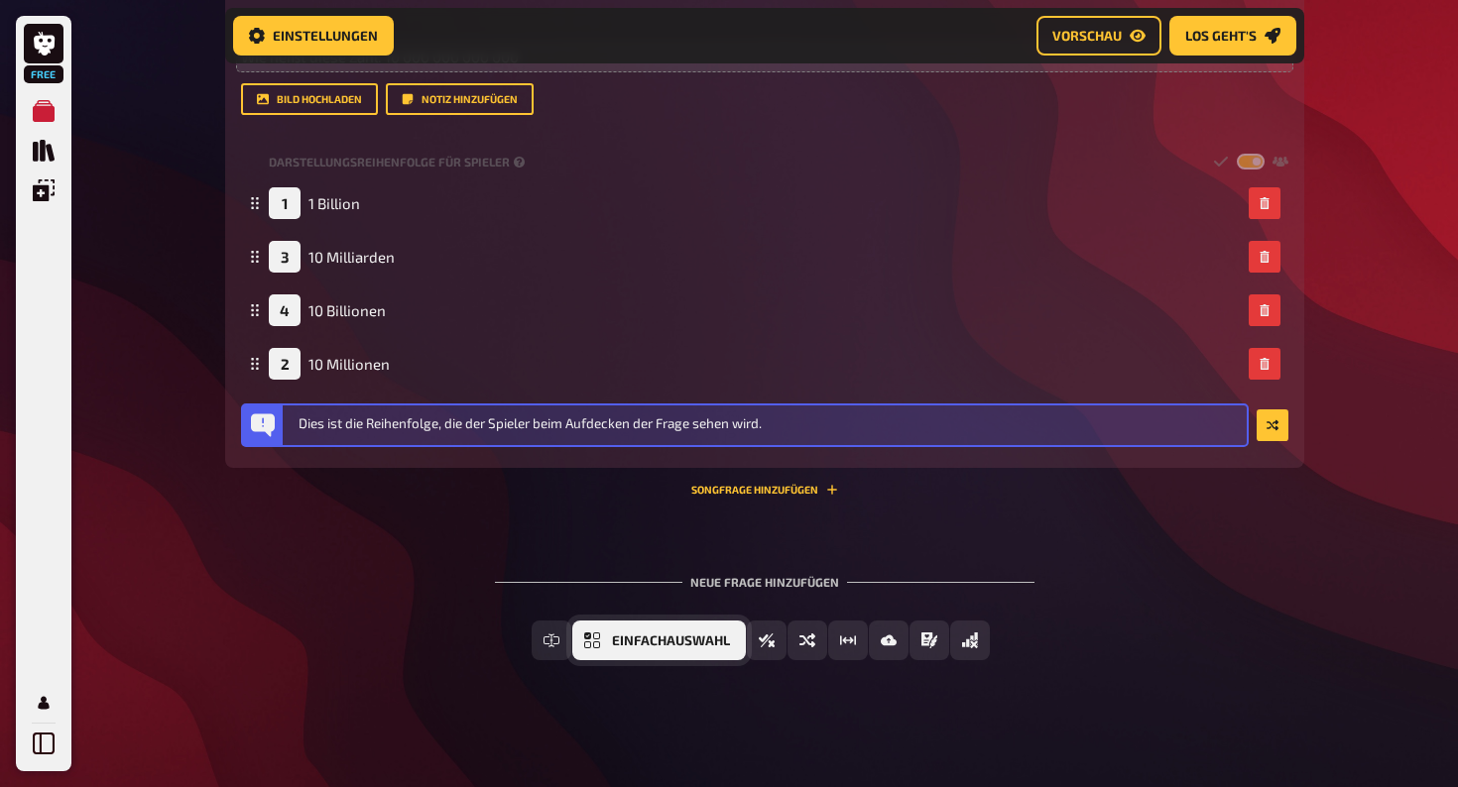
click at [622, 642] on span "Einfachauswahl" at bounding box center [671, 642] width 118 height 14
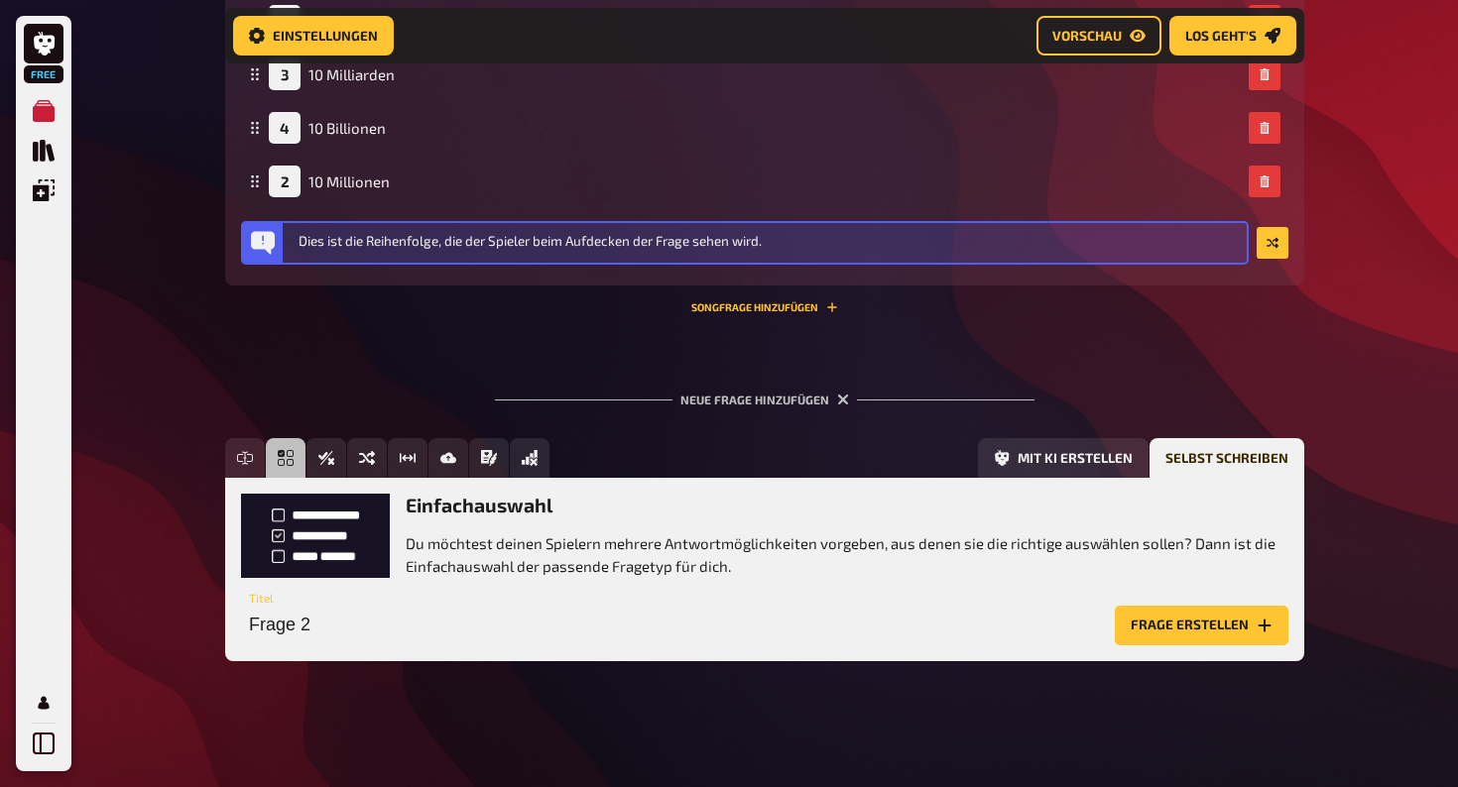
scroll to position [739, 0]
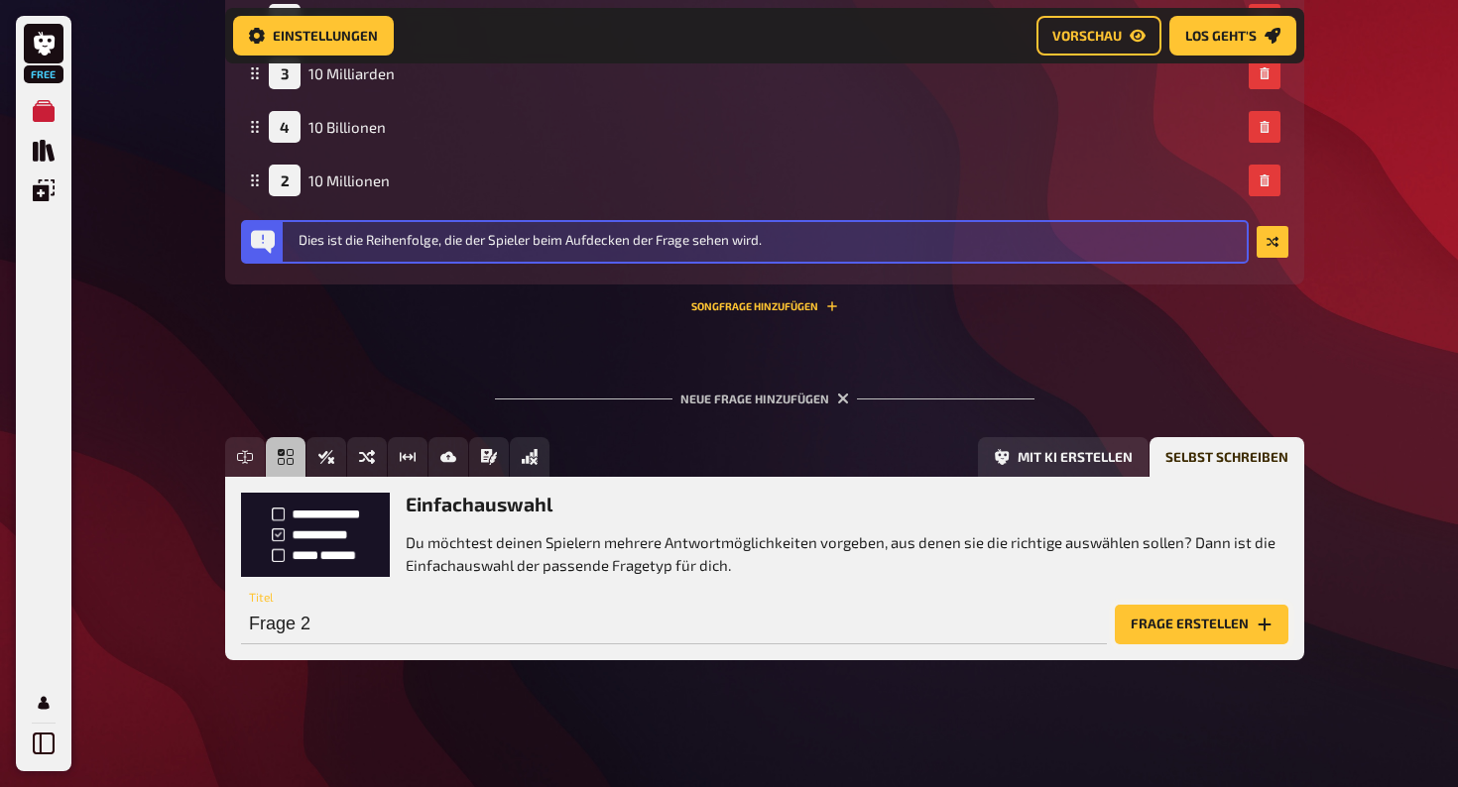
click at [1196, 624] on button "Frage erstellen" at bounding box center [1202, 625] width 174 height 40
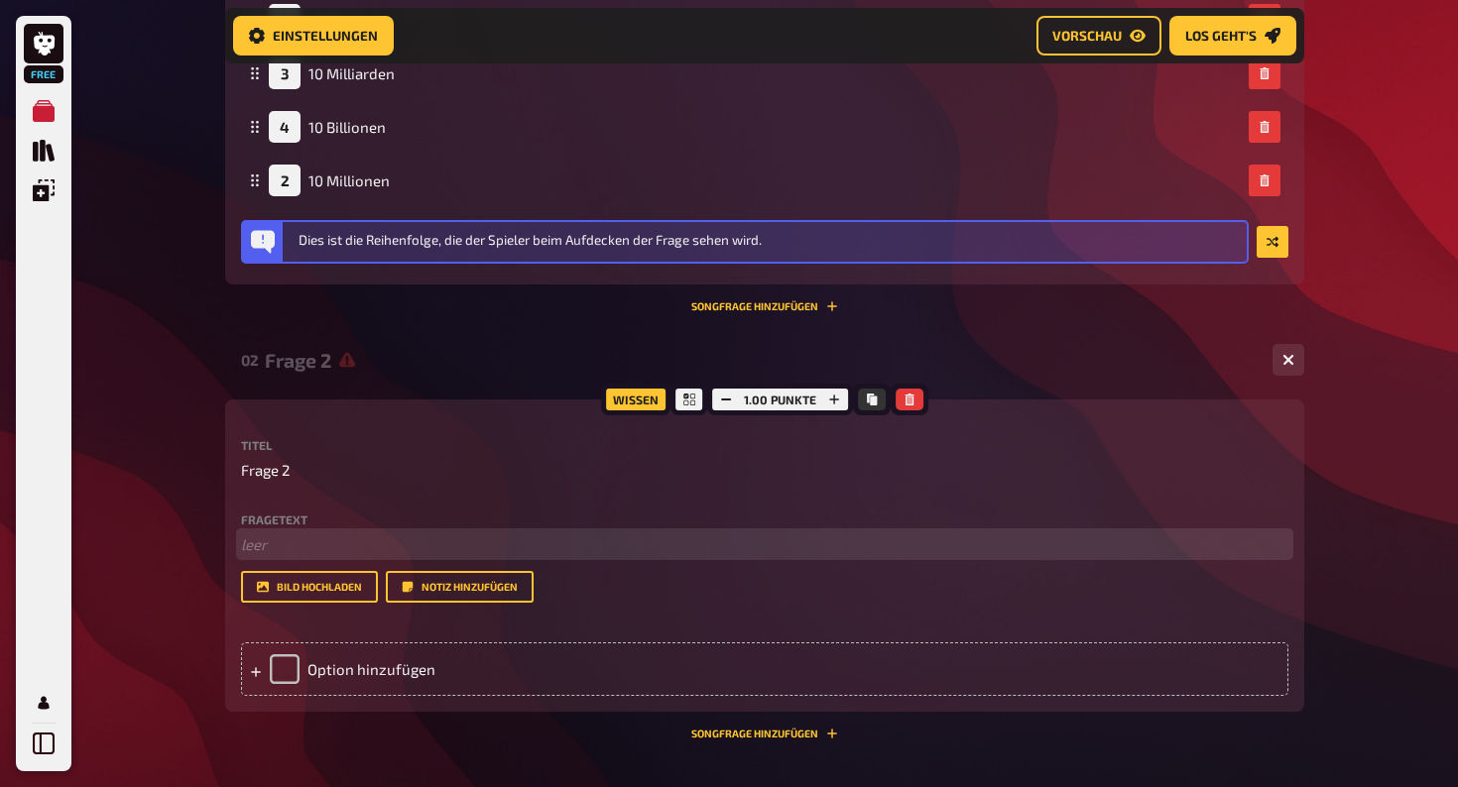
click at [369, 541] on p "﻿ leer" at bounding box center [764, 545] width 1047 height 23
click at [553, 544] on p "Welche Seitenlänge hat ein Quadrat mit 121cm" at bounding box center [764, 545] width 1047 height 23
click at [557, 544] on p "Welche Seitenlänge hat ein Quadrat mit 121cm" at bounding box center [764, 545] width 1047 height 23
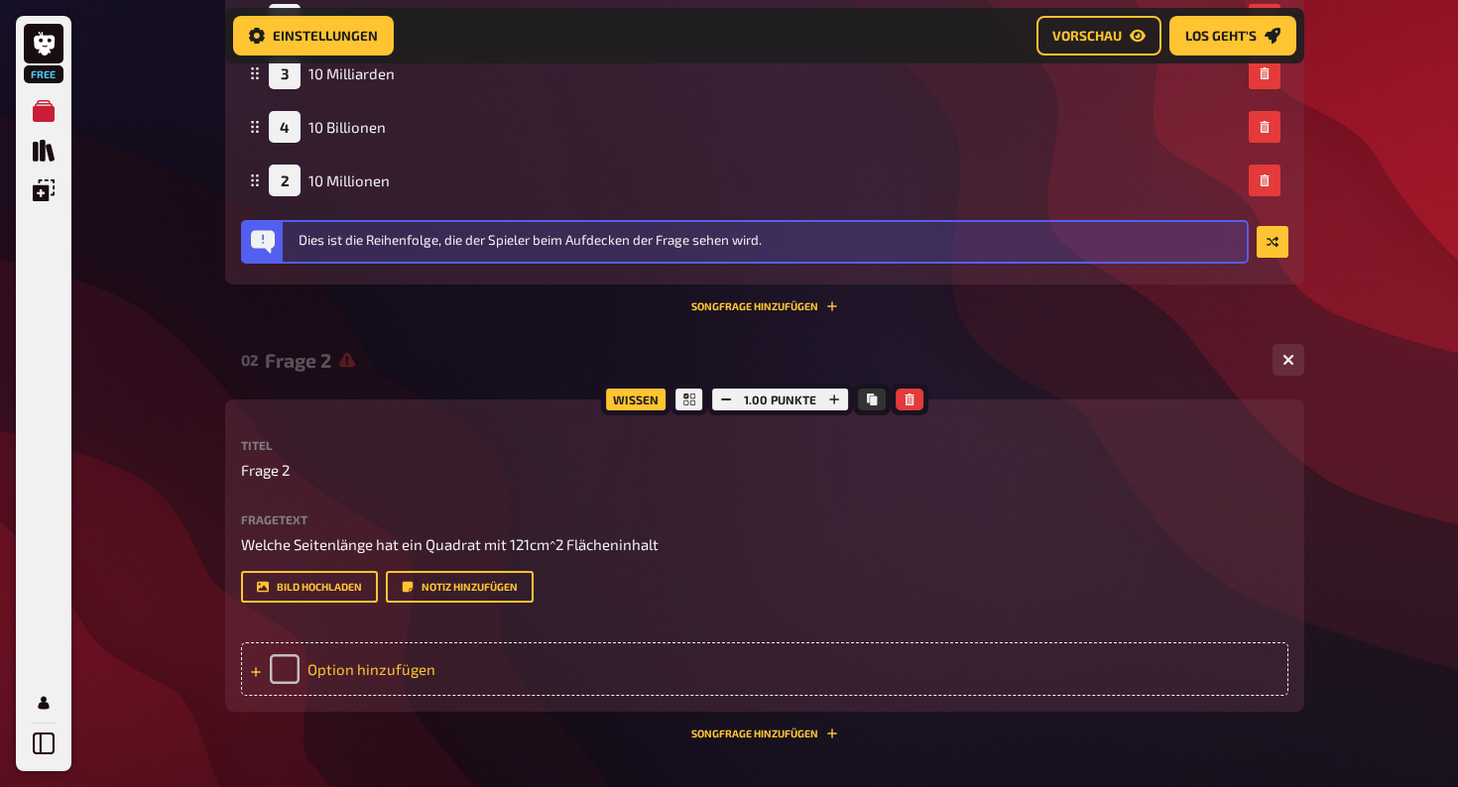
click at [283, 663] on div "Option hinzufügen" at bounding box center [764, 670] width 1047 height 54
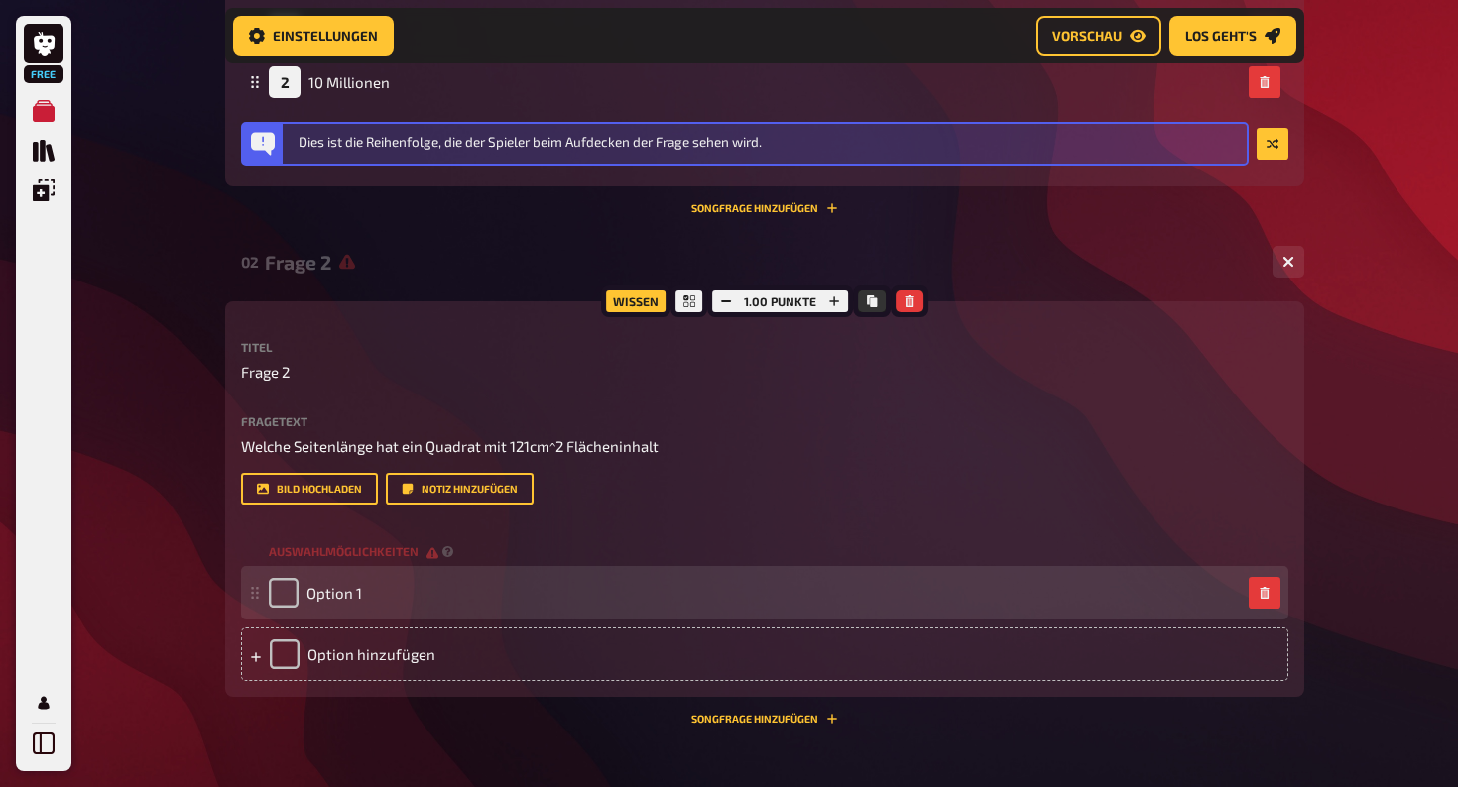
scroll to position [865, 0]
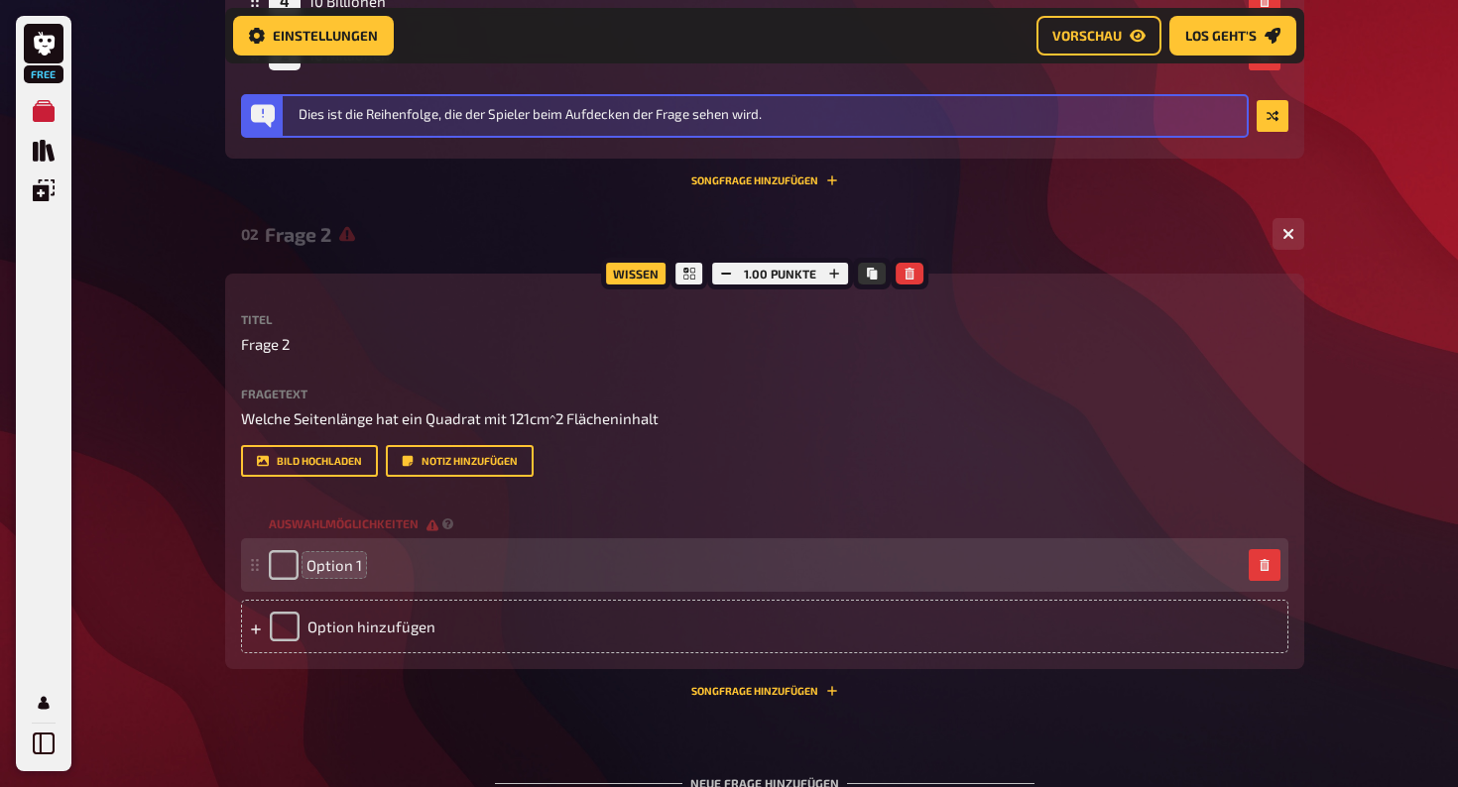
click at [357, 567] on span "Option 1" at bounding box center [334, 565] width 56 height 18
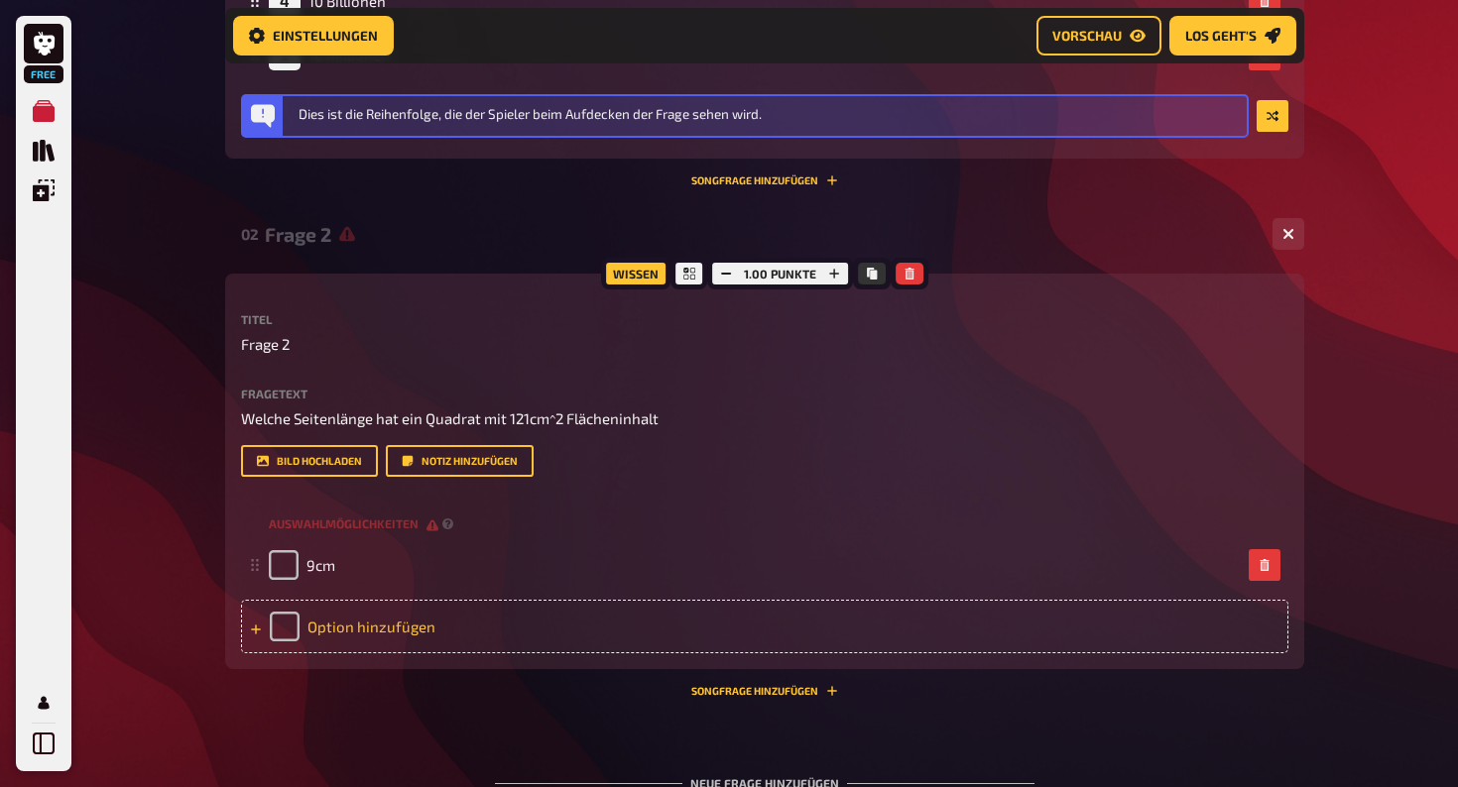
click at [431, 627] on div "Option hinzufügen" at bounding box center [764, 627] width 1047 height 54
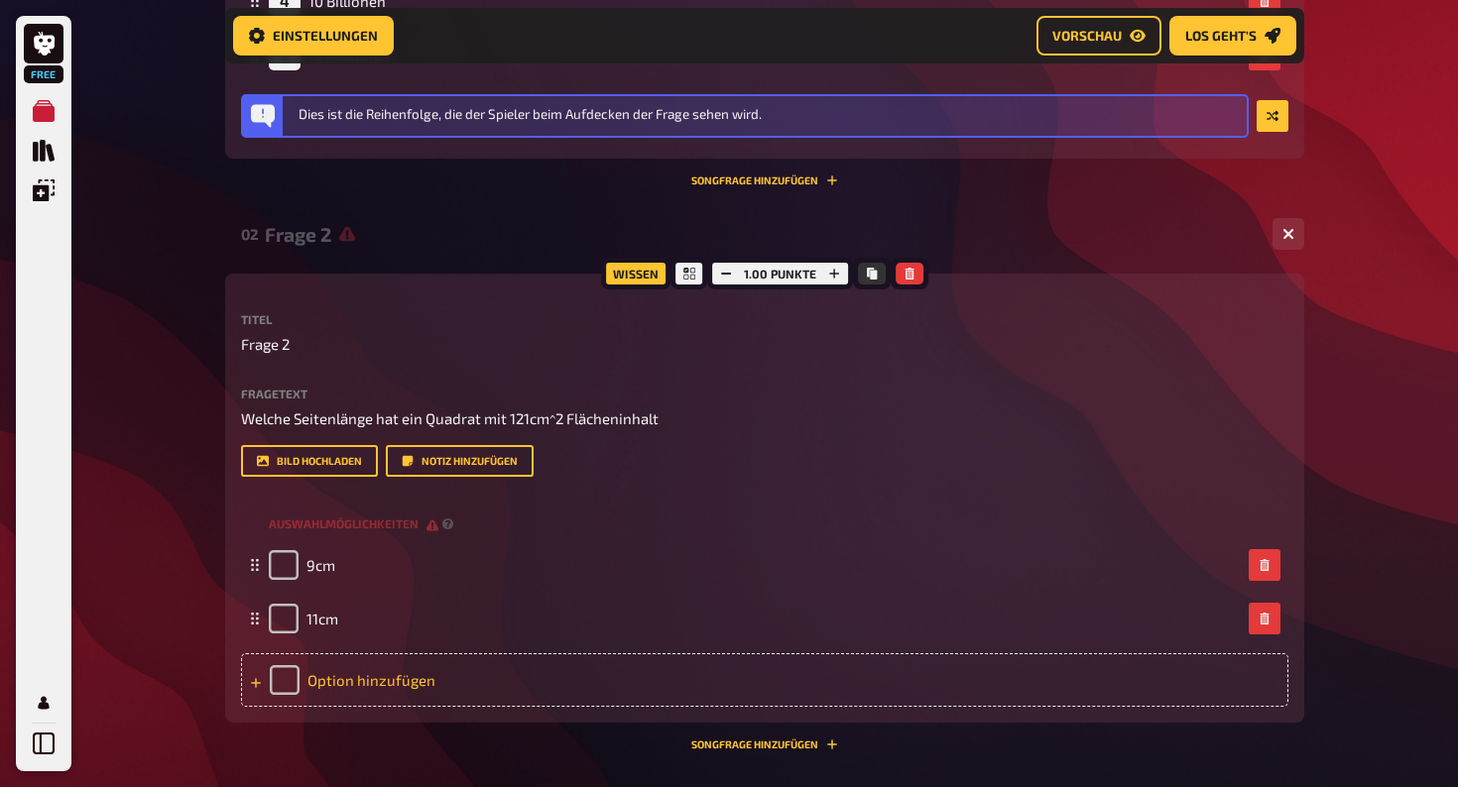
click at [437, 684] on div "Option hinzufügen" at bounding box center [764, 681] width 1047 height 54
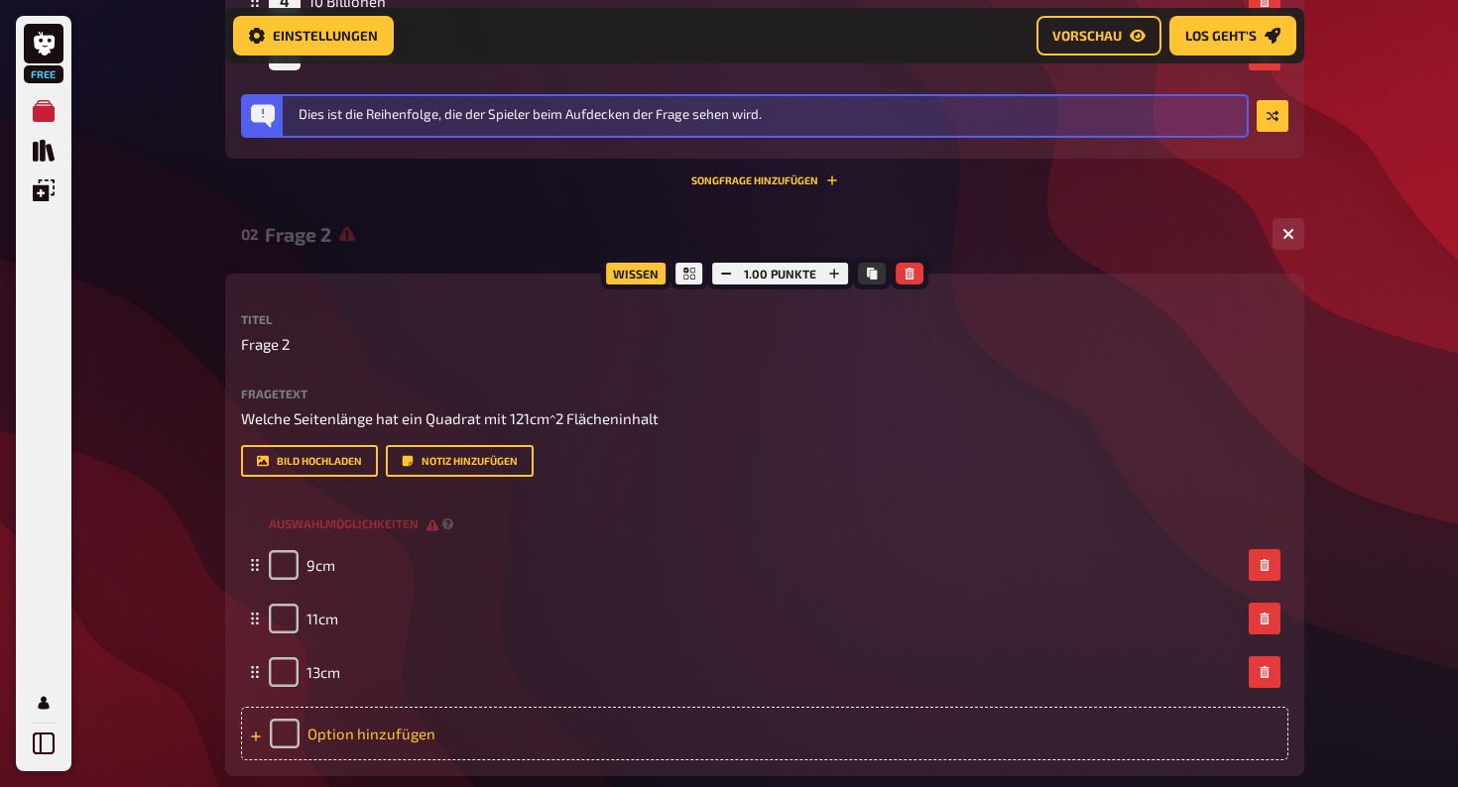
click at [436, 739] on div "Option hinzufügen" at bounding box center [764, 734] width 1047 height 54
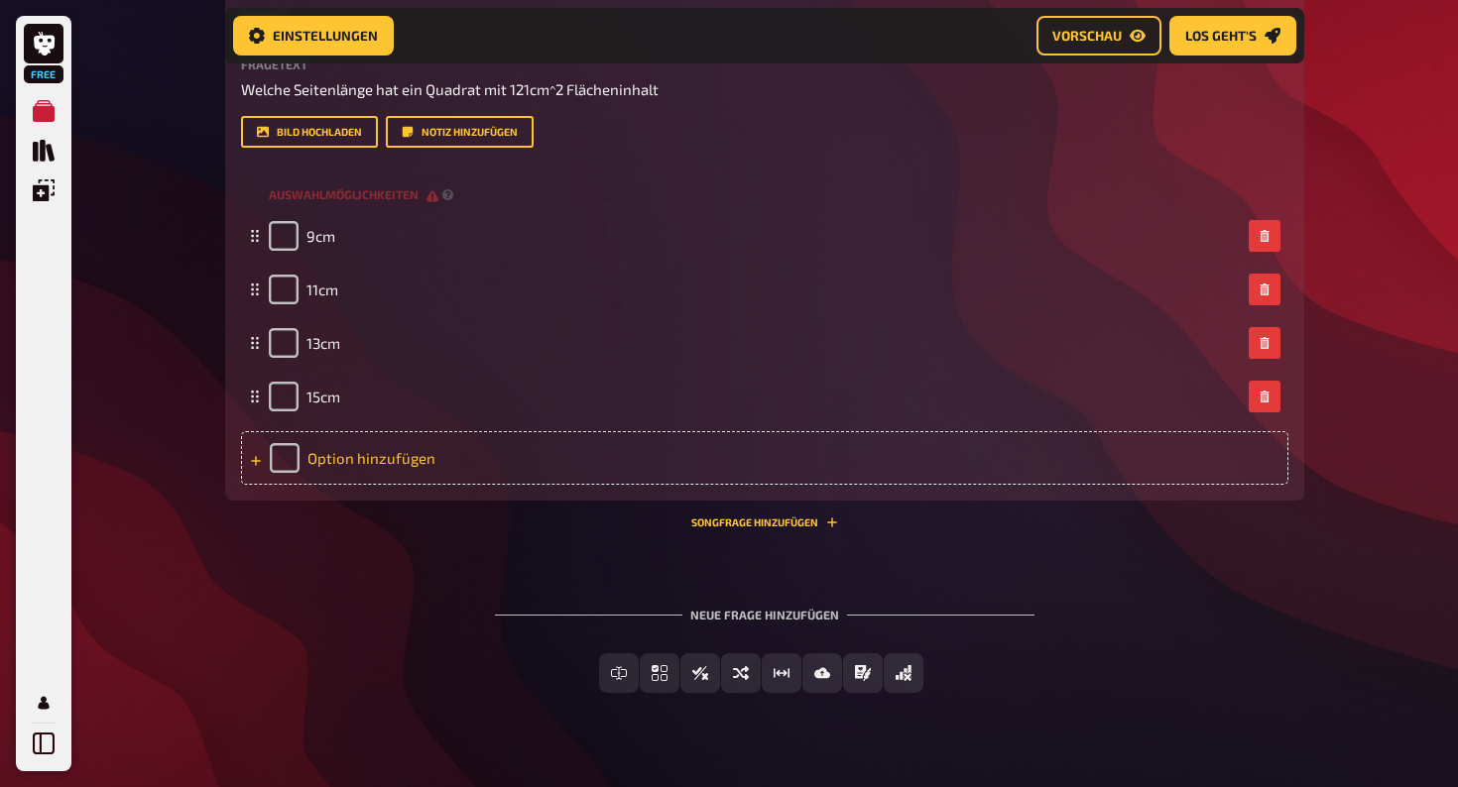
scroll to position [1218, 0]
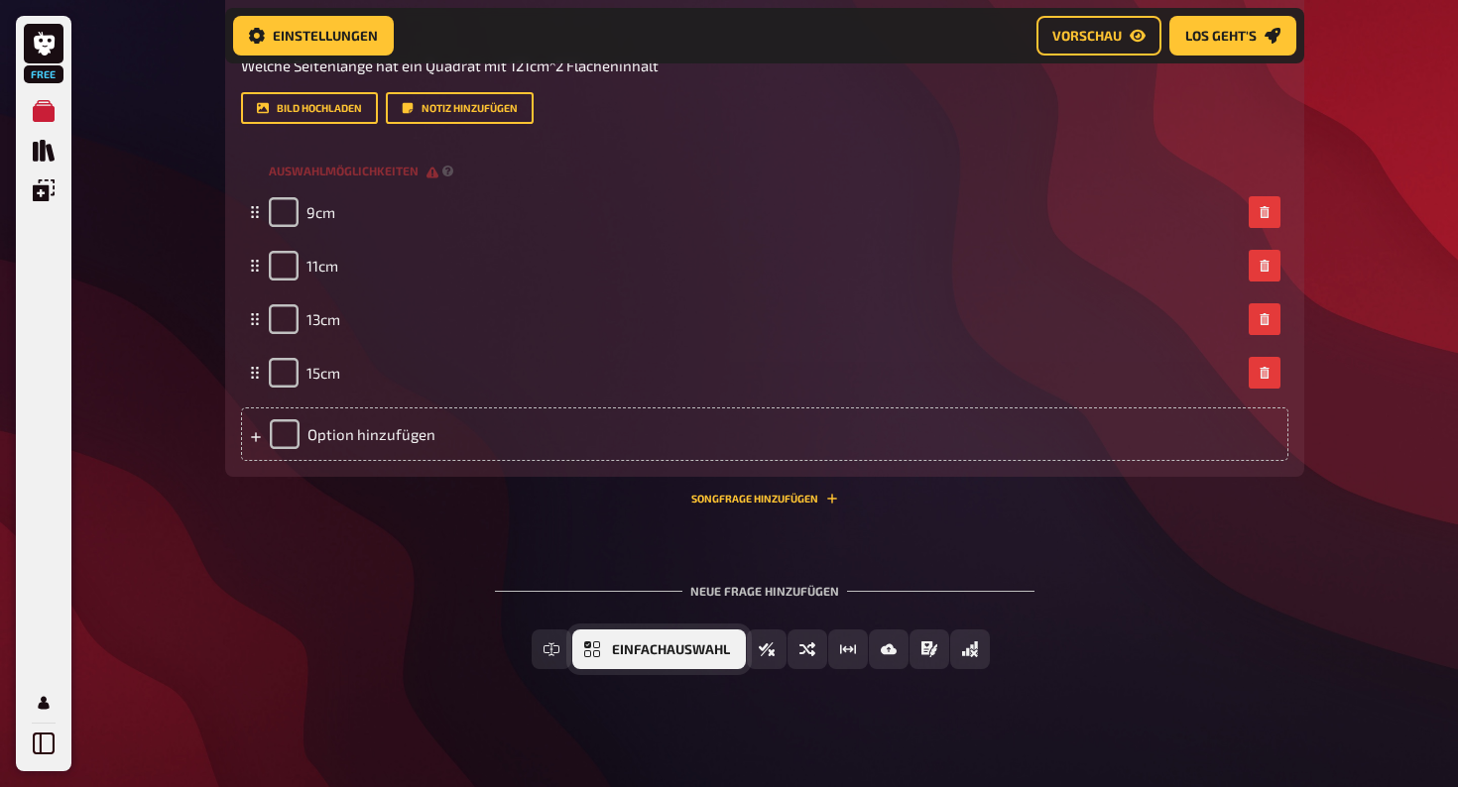
click at [623, 650] on span "Einfachauswahl" at bounding box center [671, 651] width 118 height 14
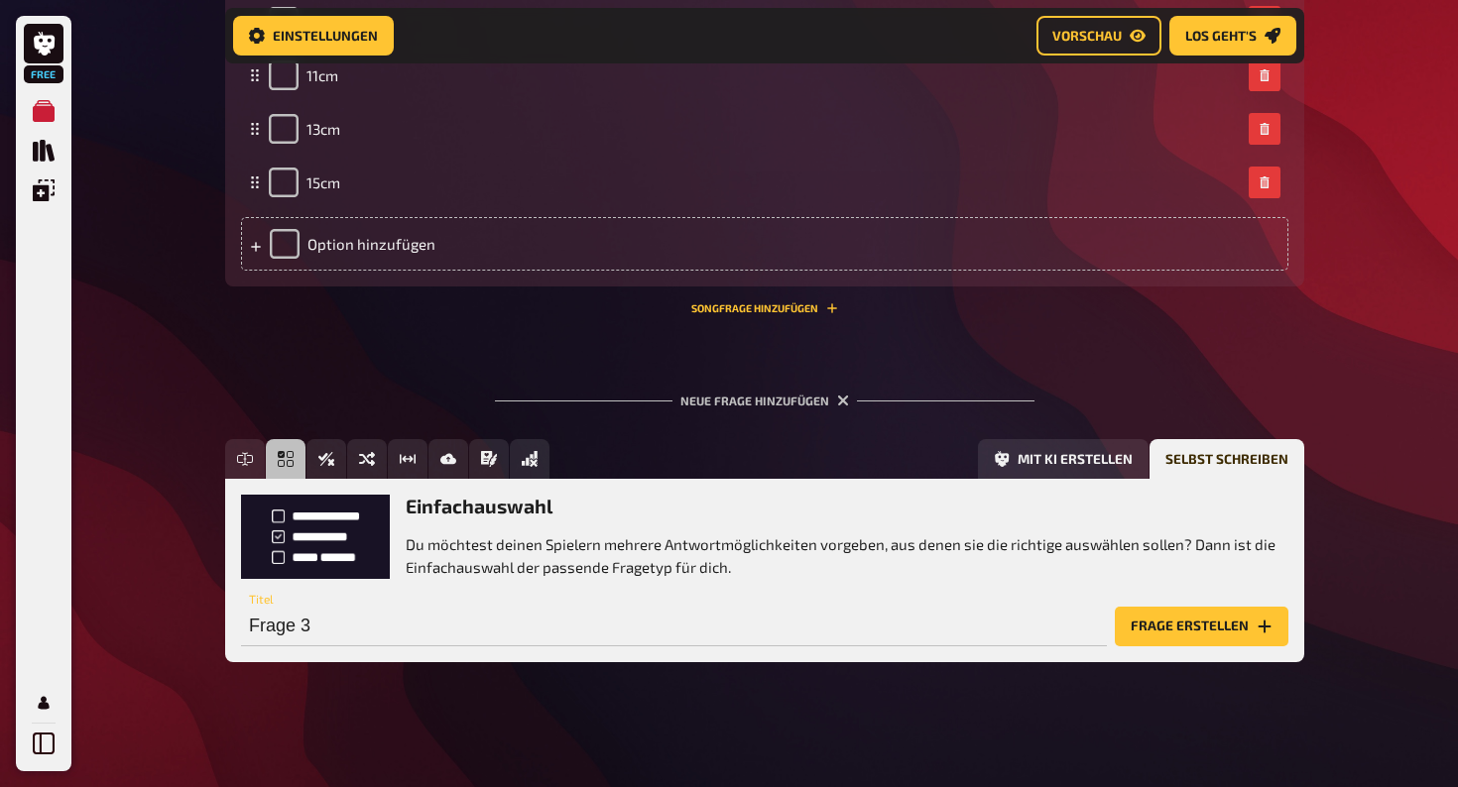
scroll to position [1409, 0]
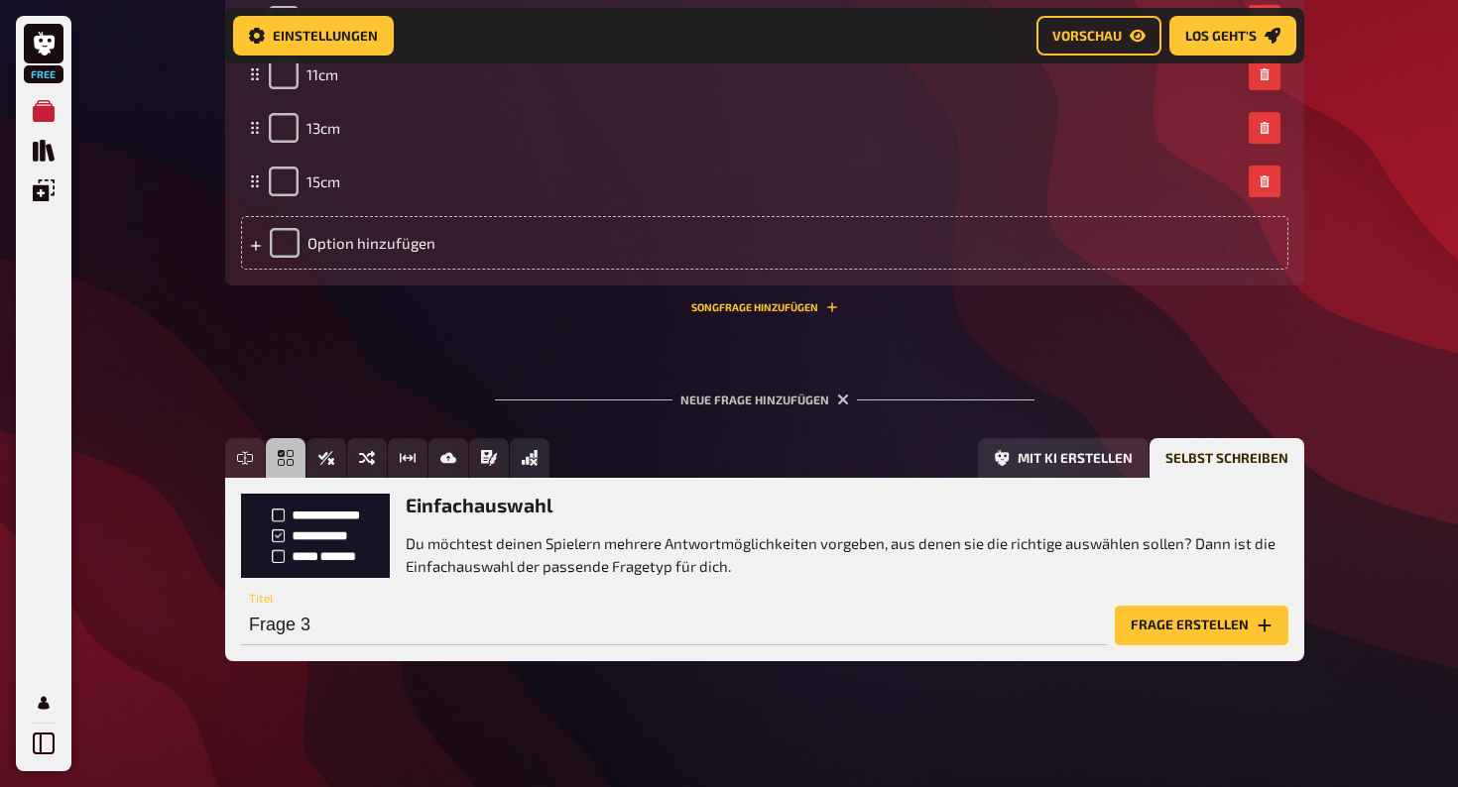
click at [1181, 631] on button "Frage erstellen" at bounding box center [1202, 626] width 174 height 40
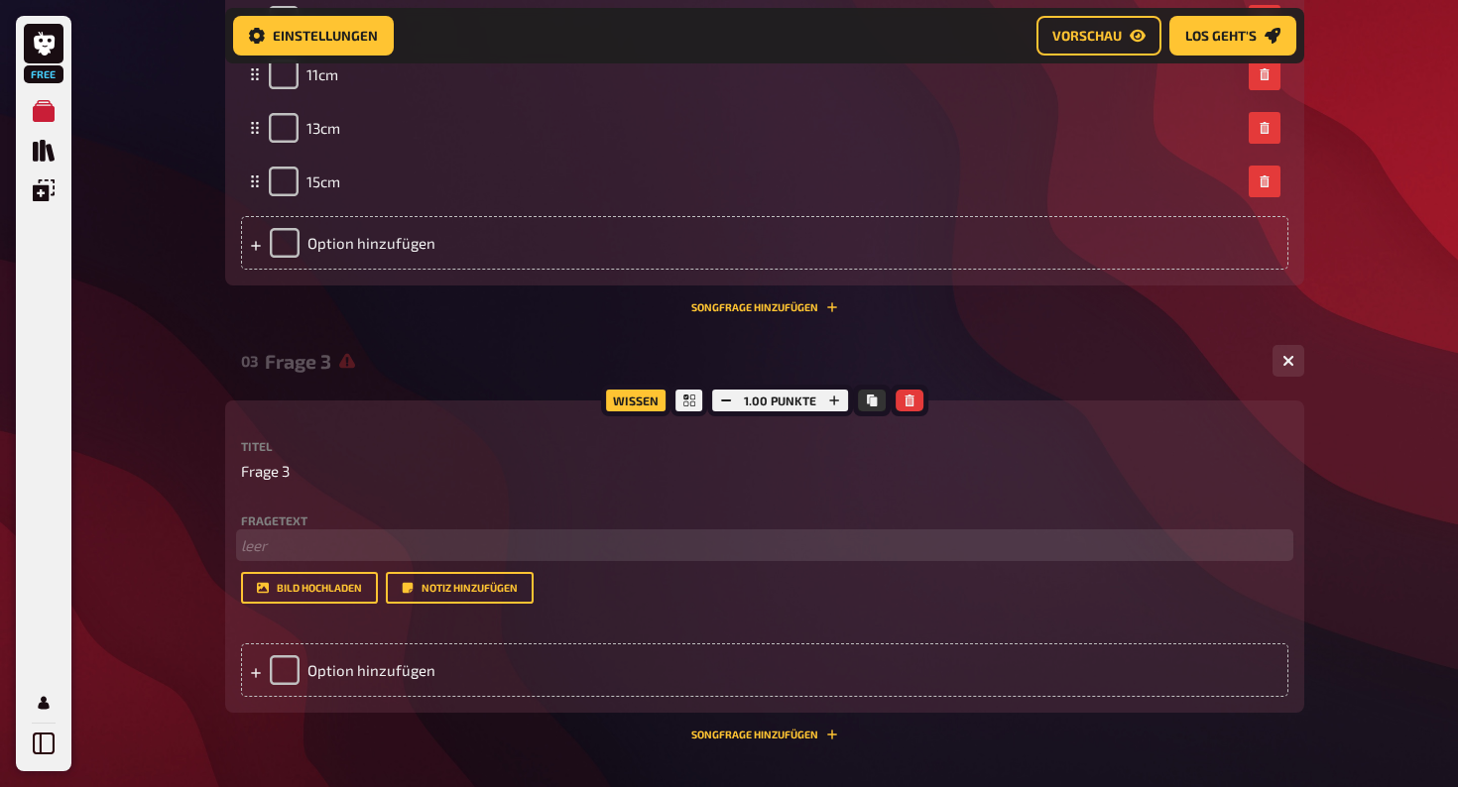
click at [327, 541] on p "﻿ leer" at bounding box center [764, 546] width 1047 height 23
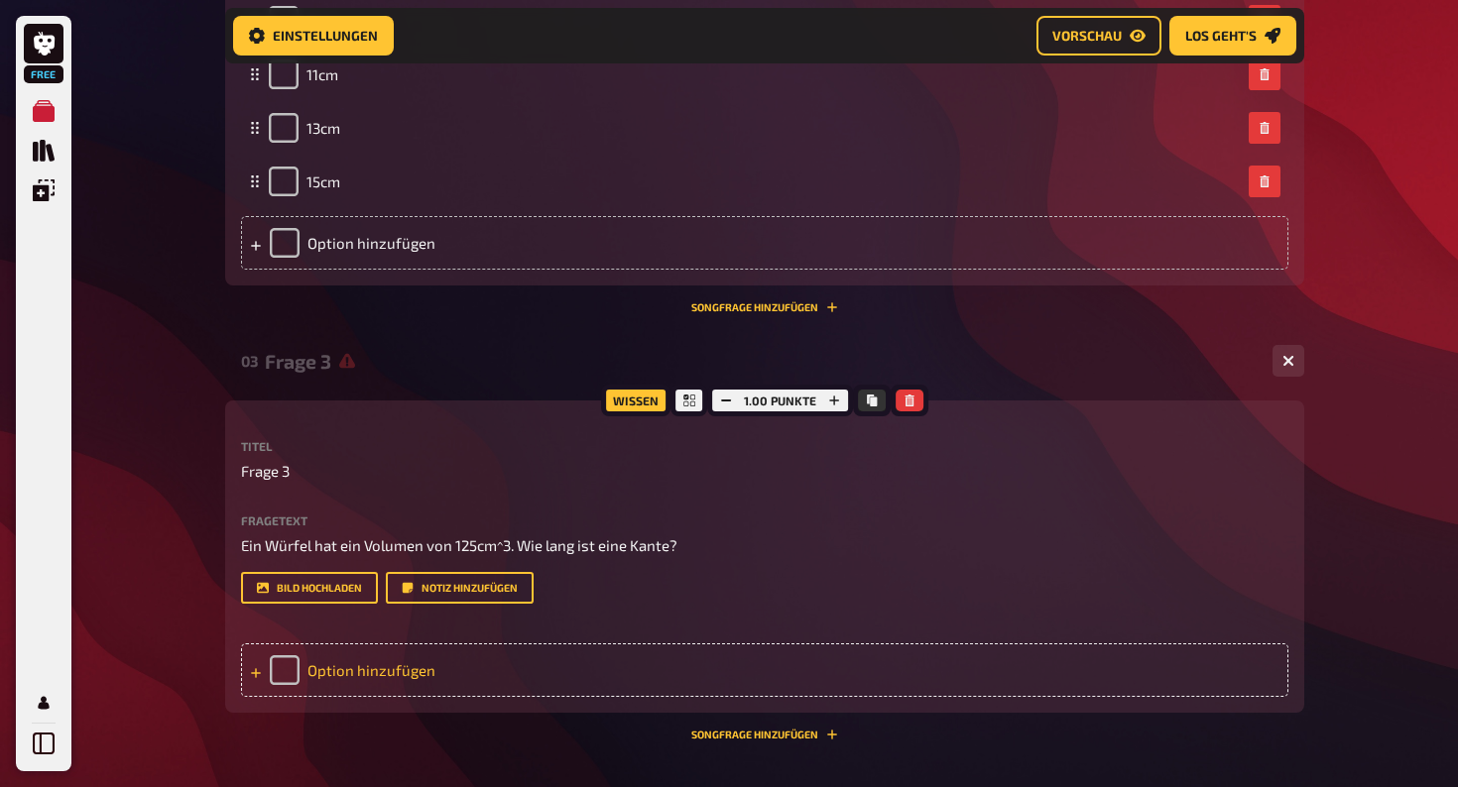
click at [283, 669] on div "Option hinzufügen" at bounding box center [764, 671] width 1047 height 54
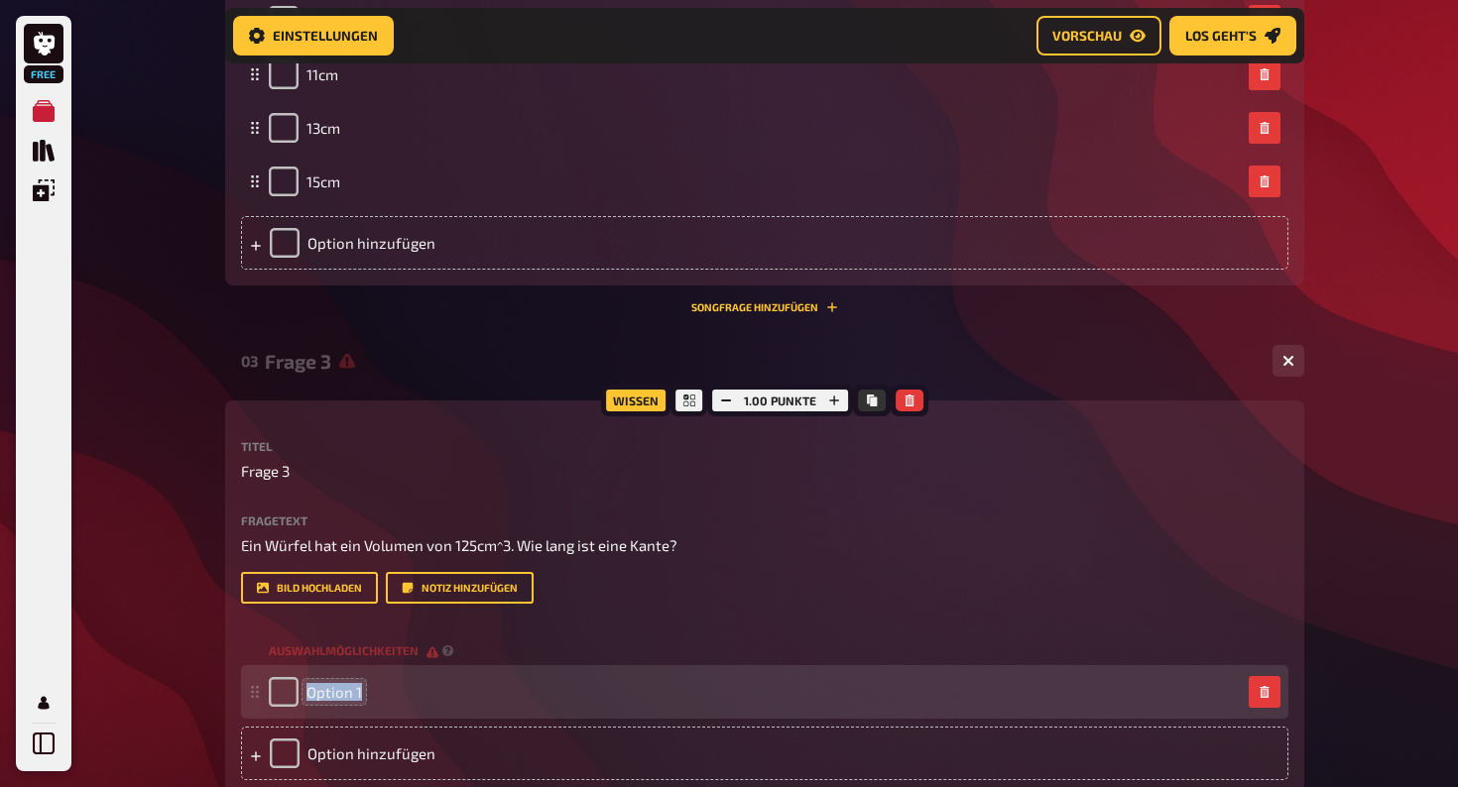
click at [357, 693] on span "Option 1" at bounding box center [334, 692] width 56 height 18
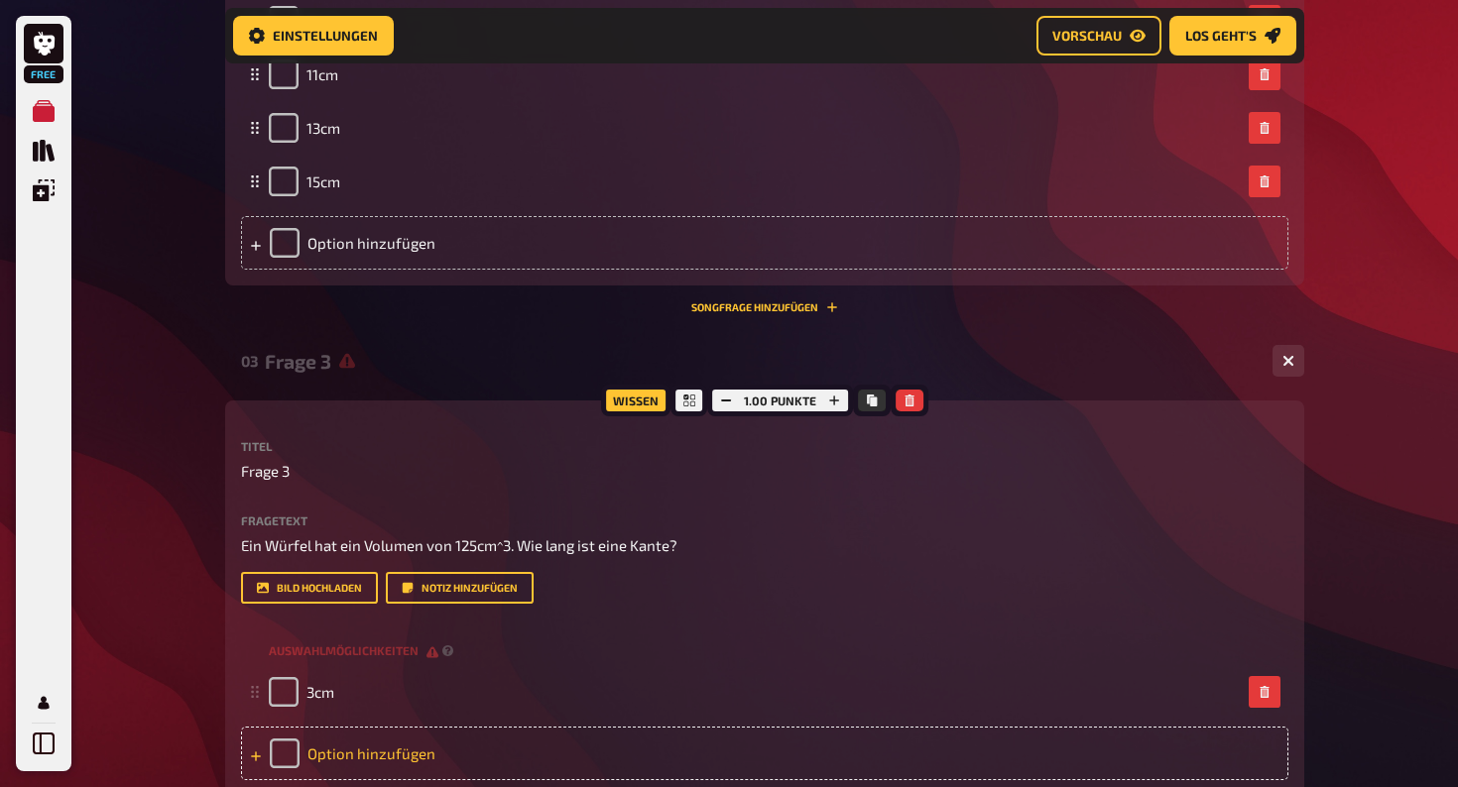
click at [409, 748] on div "Option hinzufügen" at bounding box center [764, 754] width 1047 height 54
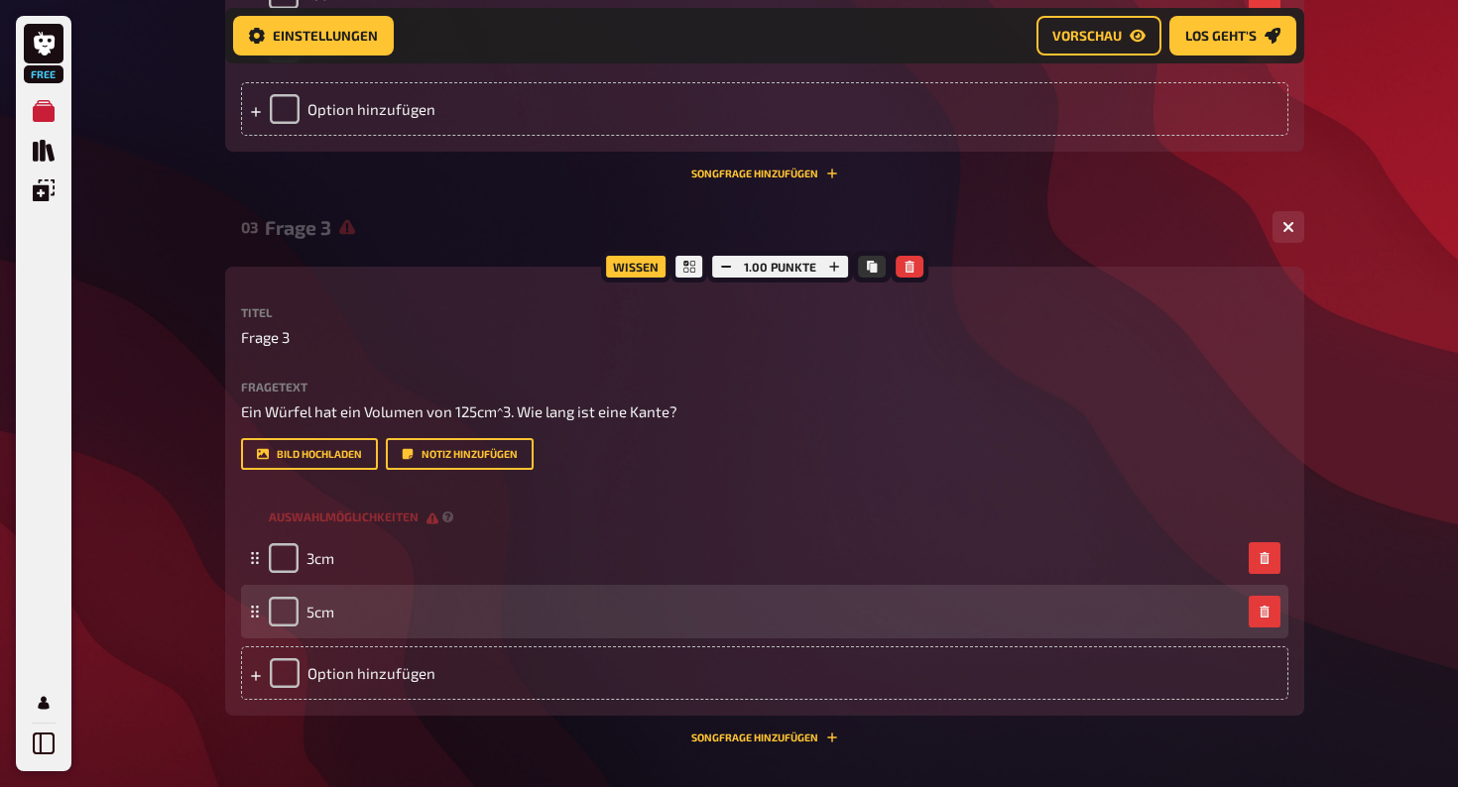
scroll to position [1547, 0]
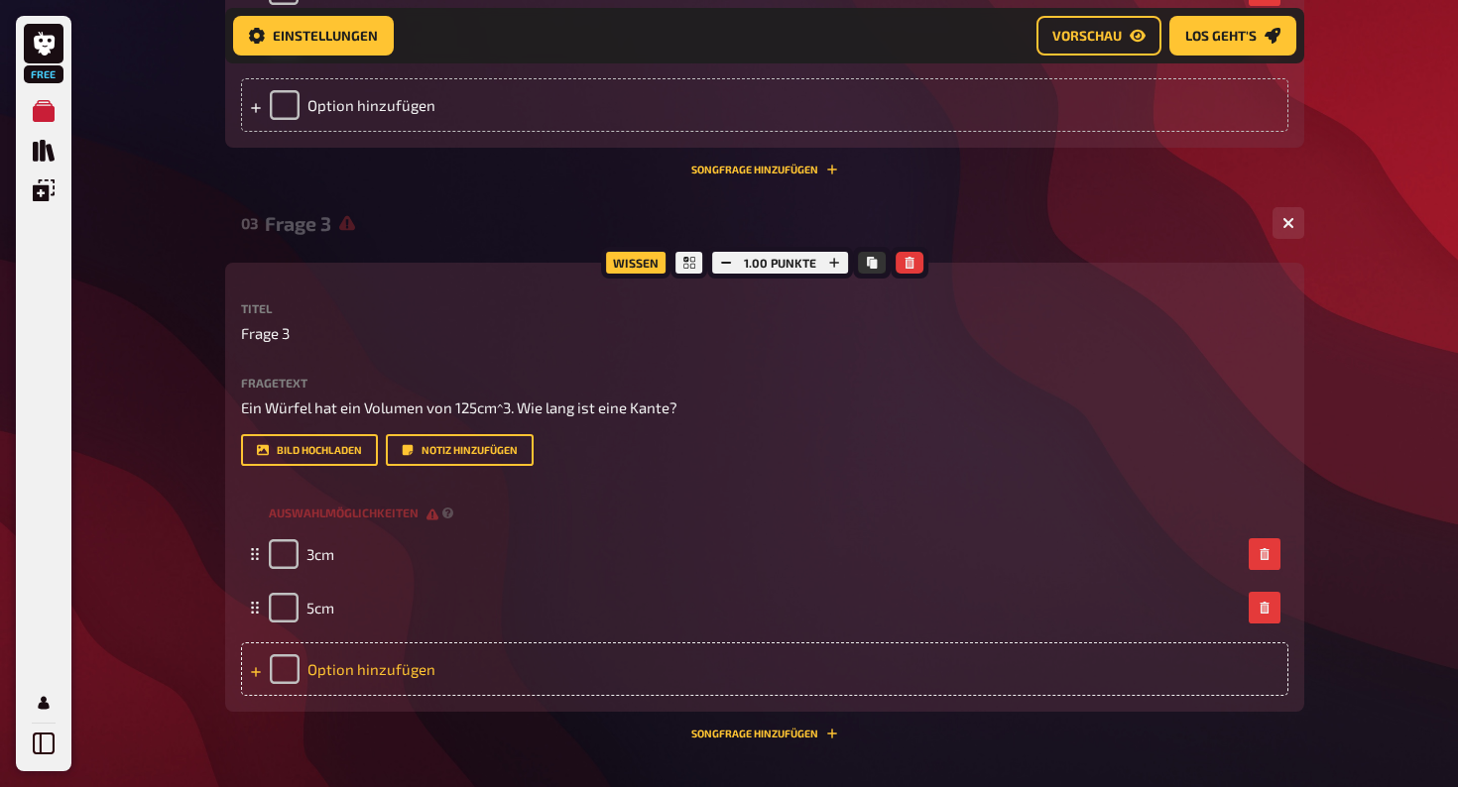
click at [438, 665] on div "Option hinzufügen" at bounding box center [764, 670] width 1047 height 54
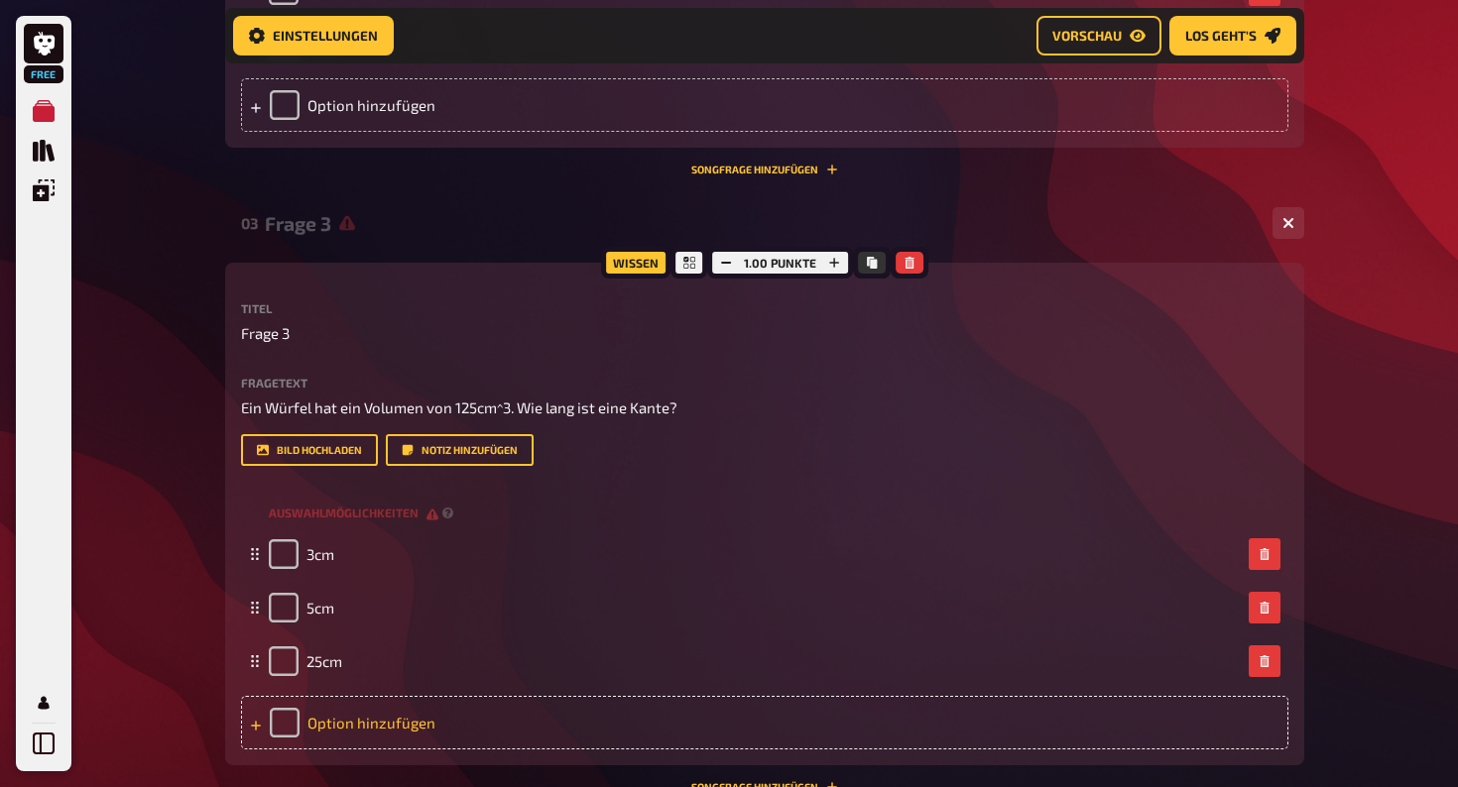
click at [442, 723] on div "Option hinzufügen" at bounding box center [764, 723] width 1047 height 54
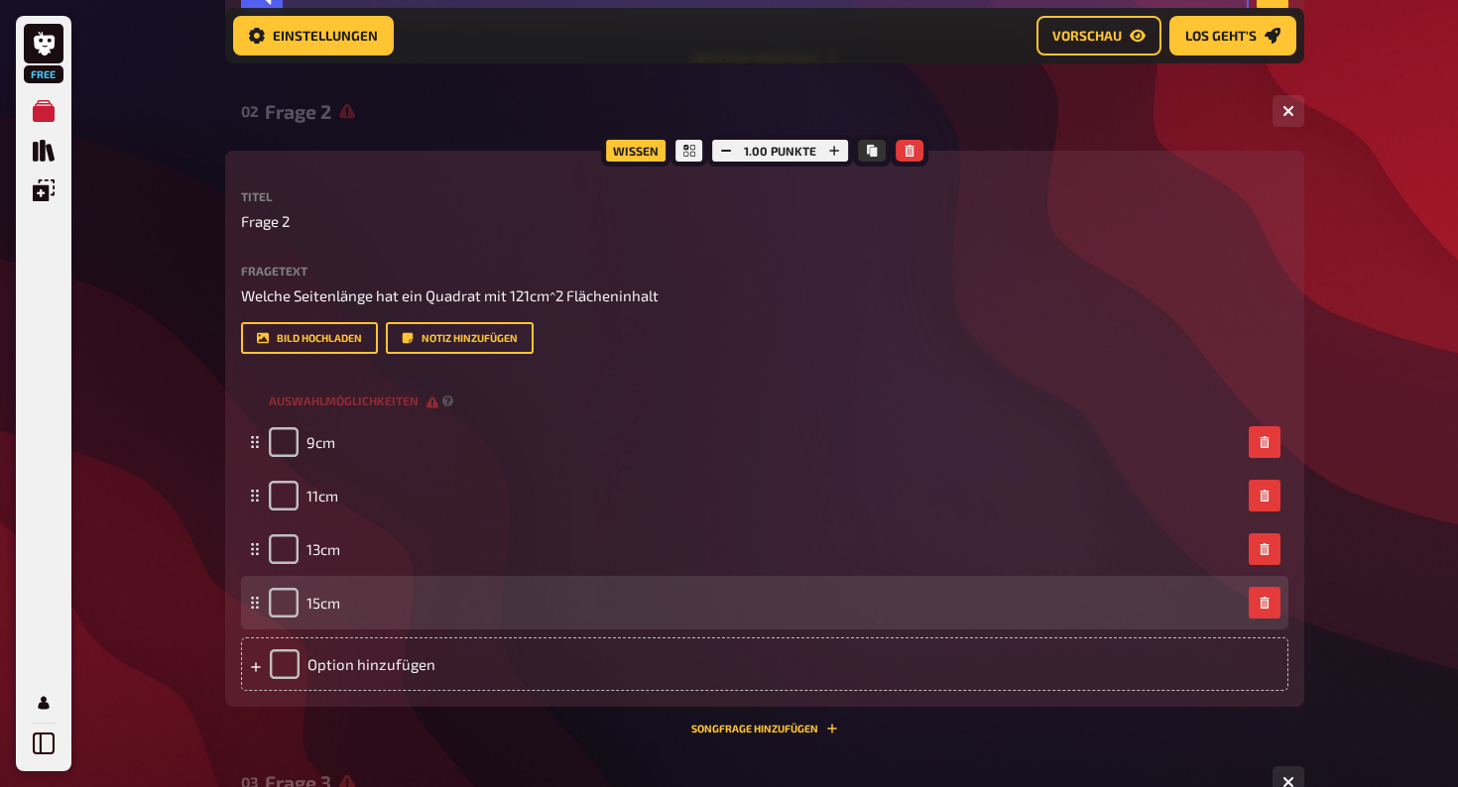
scroll to position [996, 0]
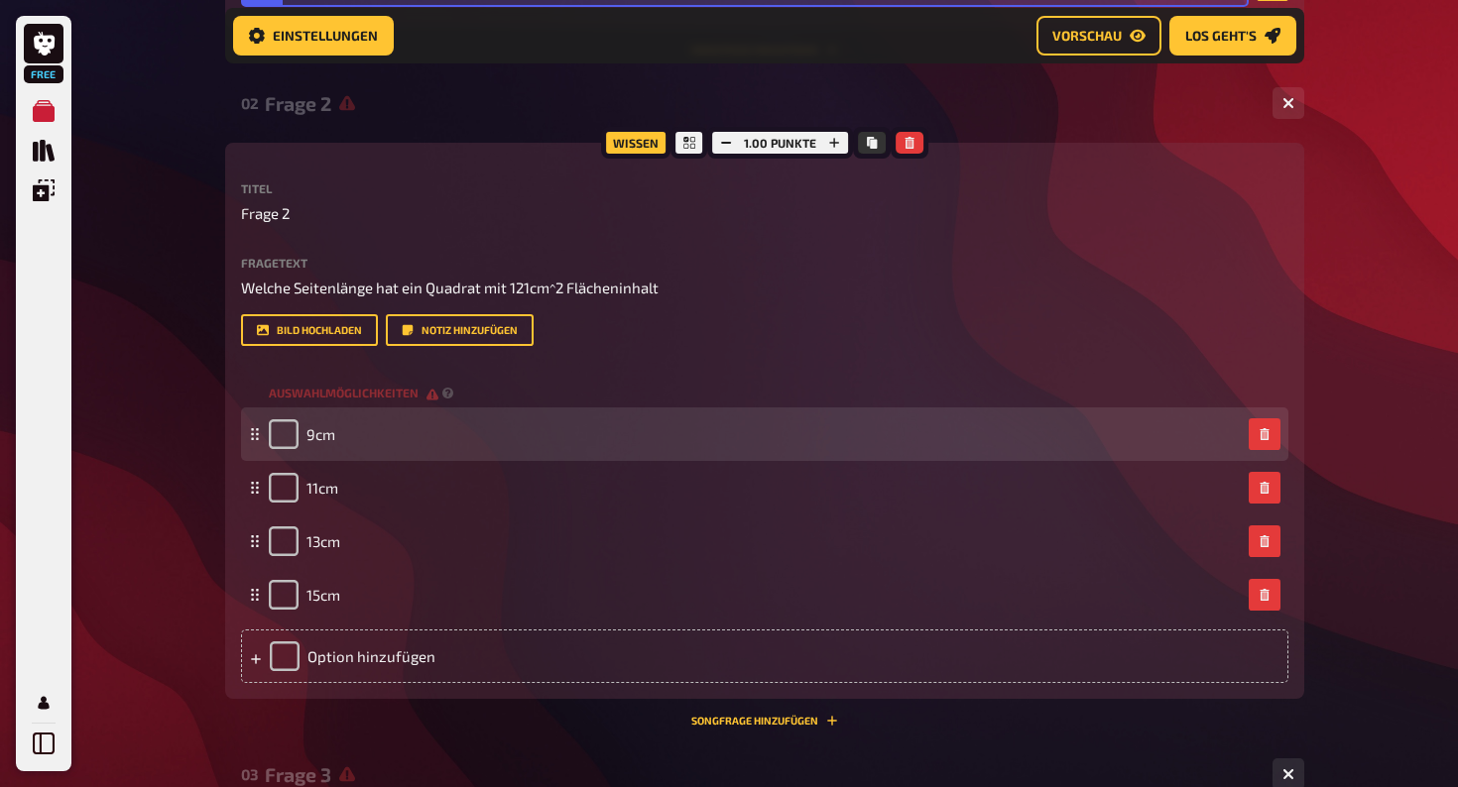
click at [254, 440] on div "9cm" at bounding box center [764, 435] width 1047 height 54
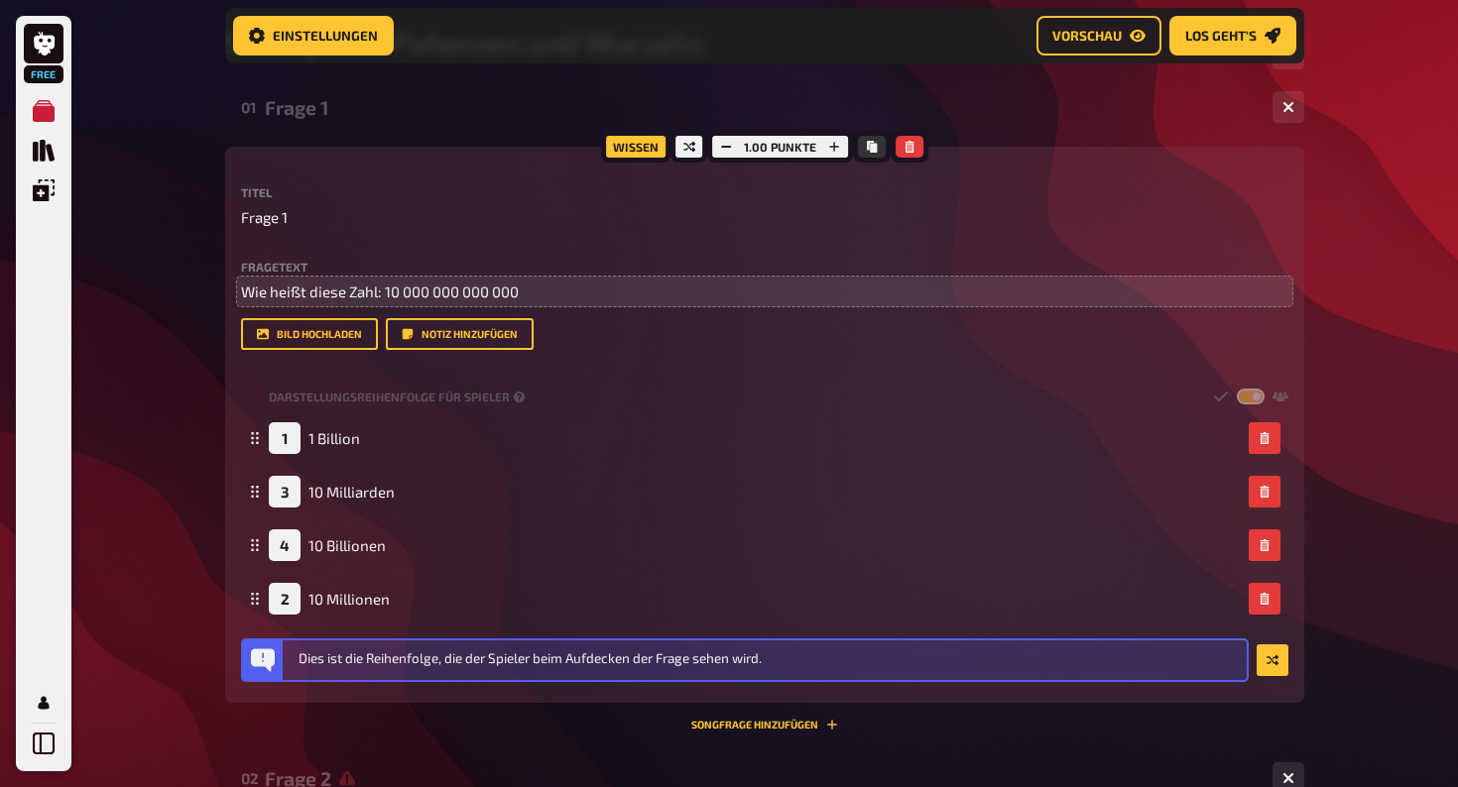
scroll to position [303, 0]
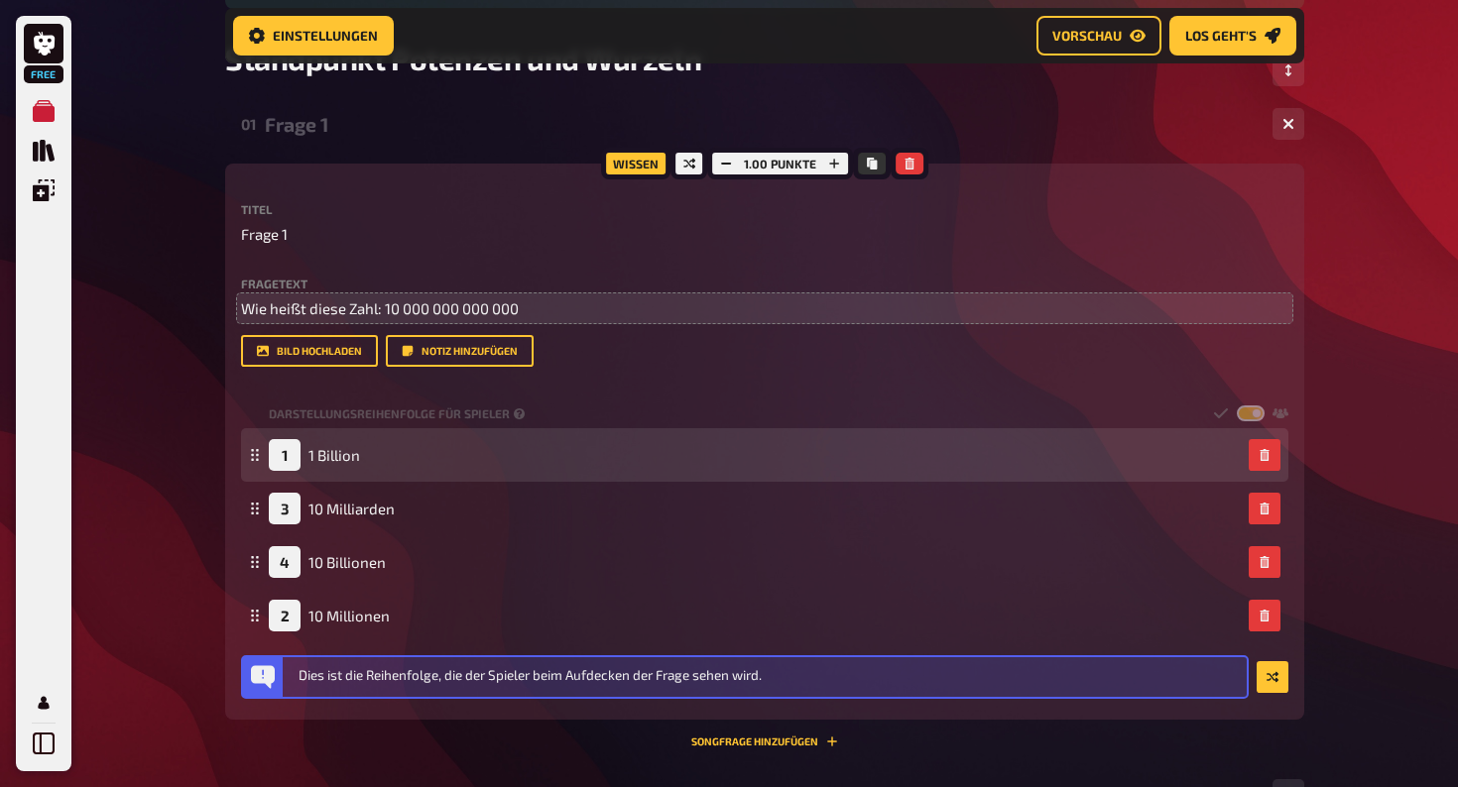
click at [257, 459] on icon at bounding box center [255, 455] width 12 height 12
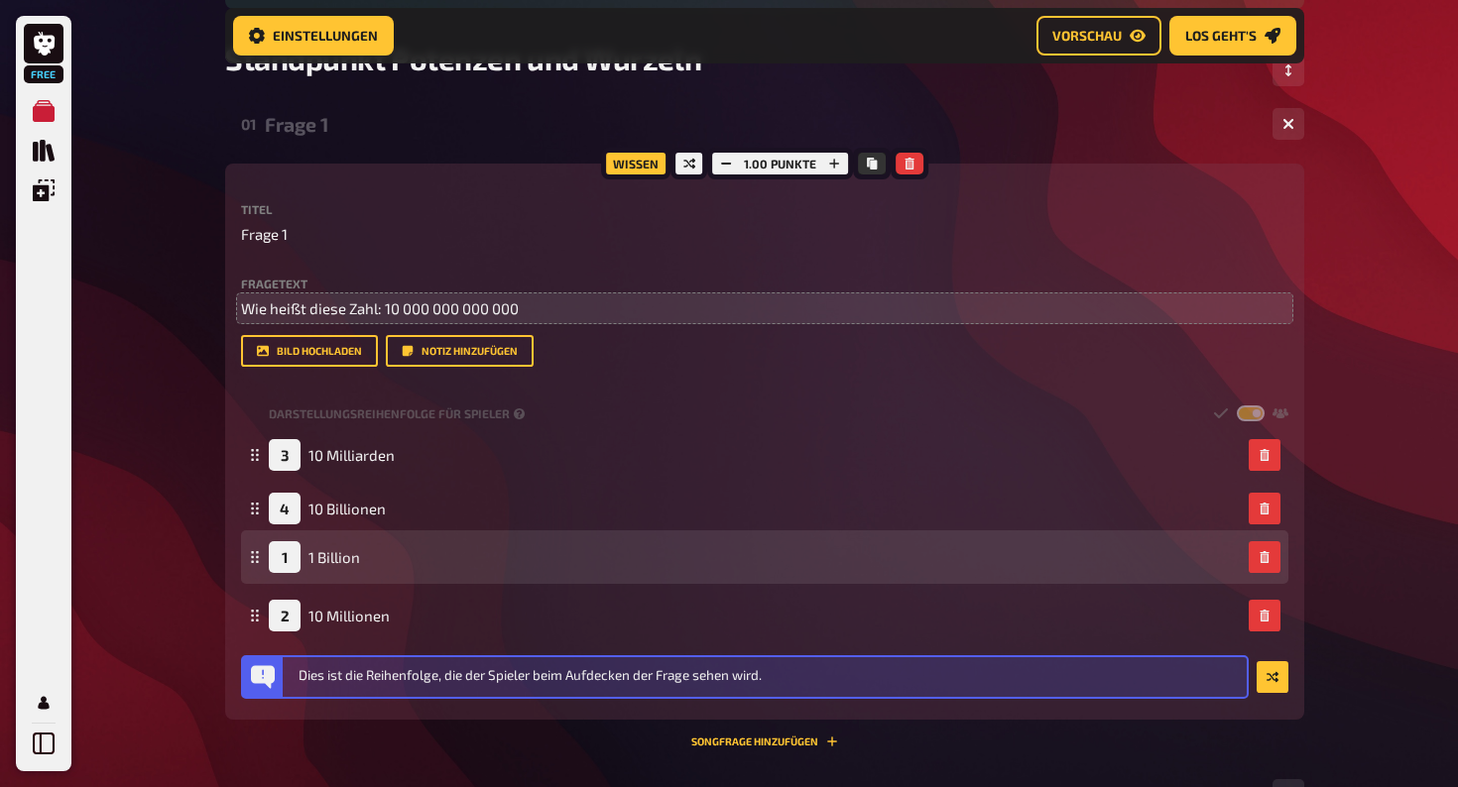
drag, startPoint x: 255, startPoint y: 453, endPoint x: 301, endPoint y: 560, distance: 116.4
click at [301, 560] on div "1 1 Billion" at bounding box center [764, 558] width 1047 height 54
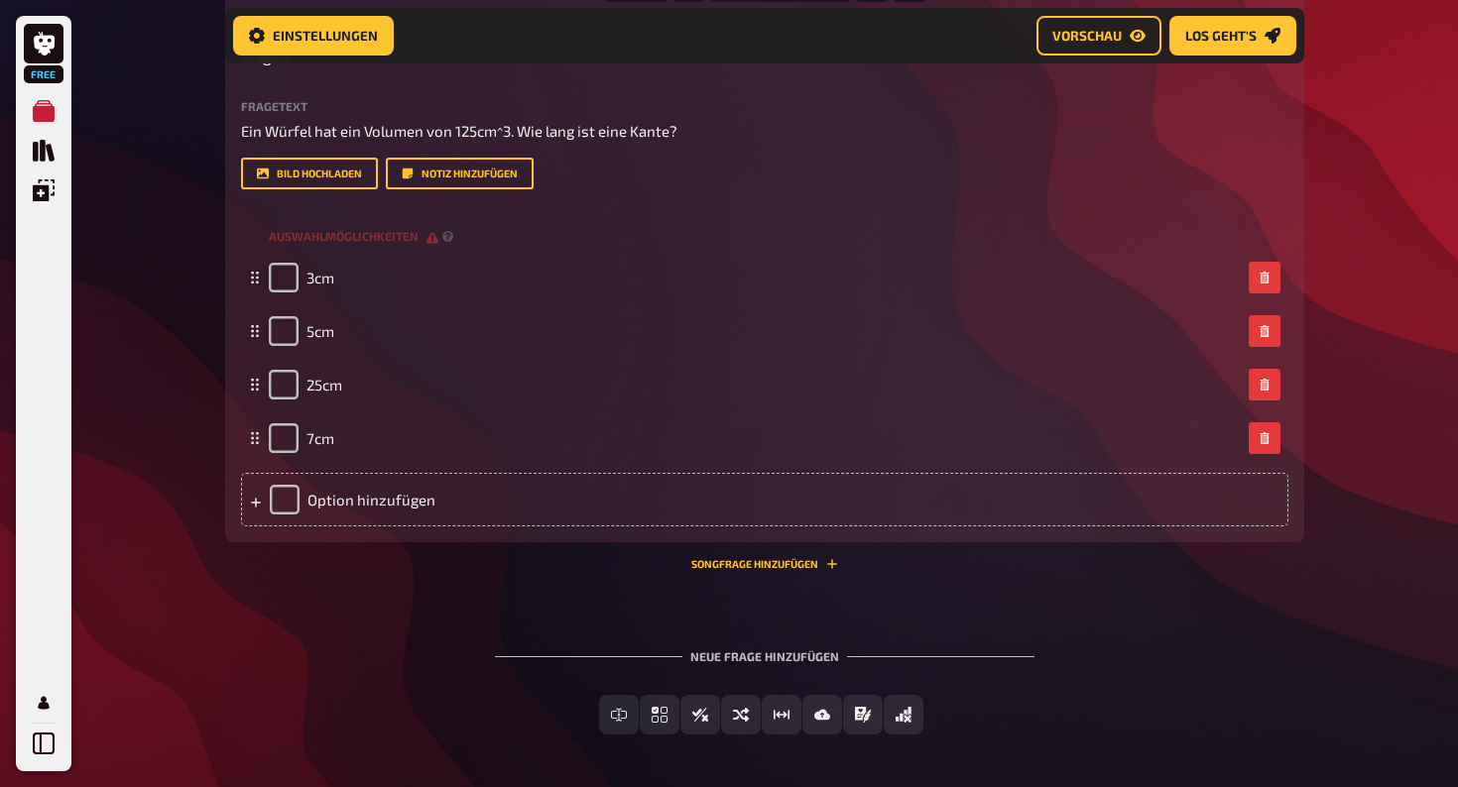
scroll to position [1826, 0]
